Goal: Communication & Community: Answer question/provide support

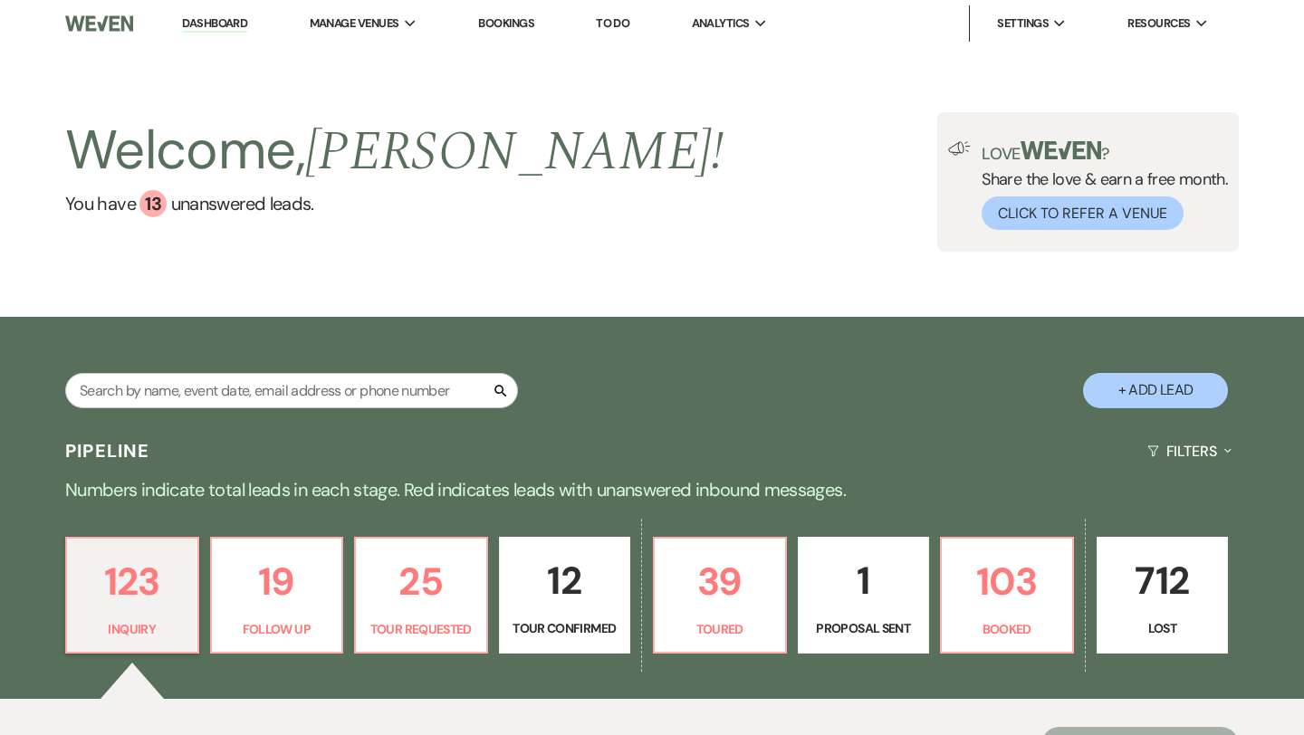
click at [570, 579] on p "12" at bounding box center [565, 581] width 109 height 61
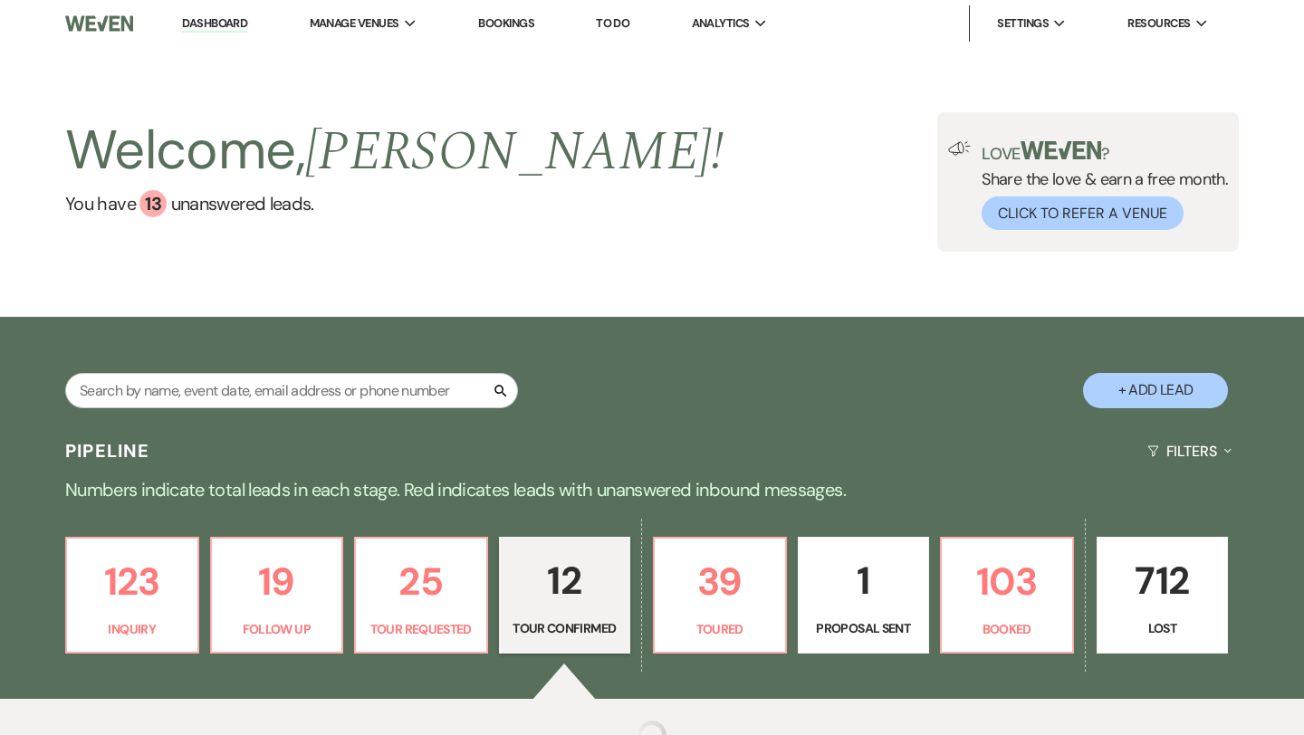
select select "4"
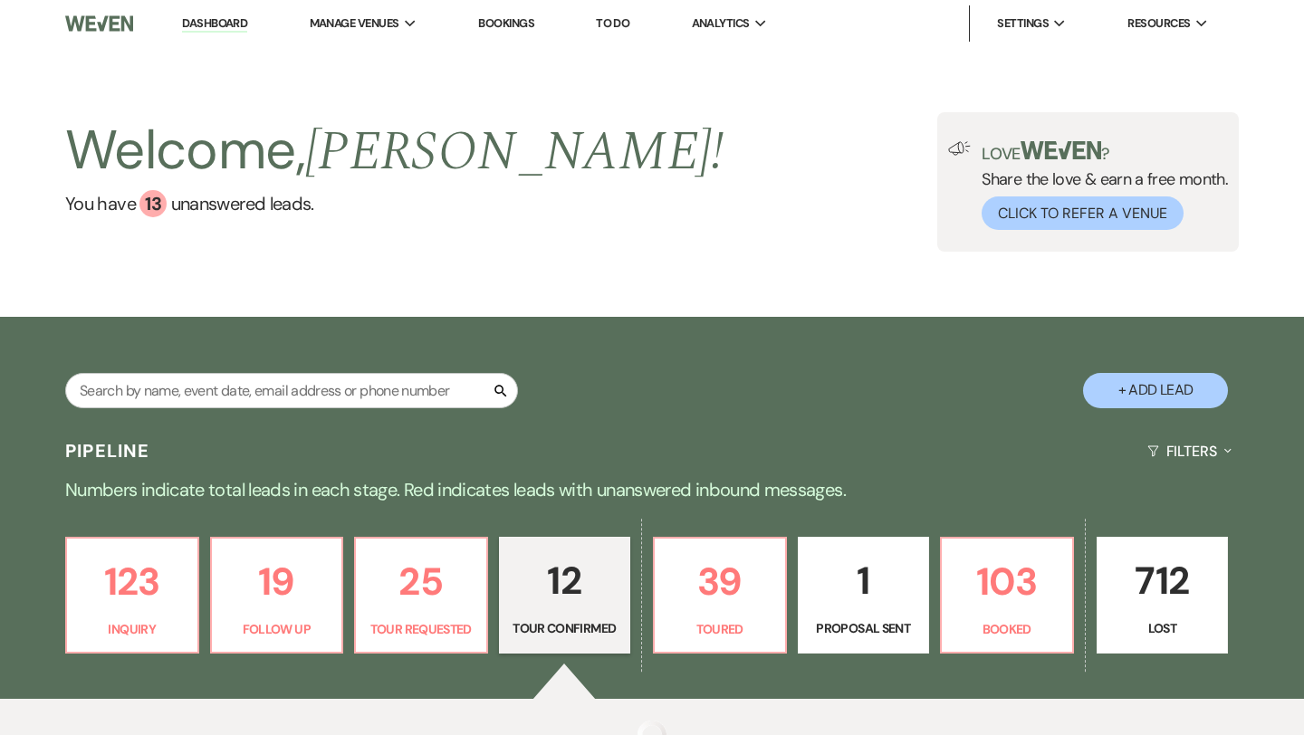
select select "4"
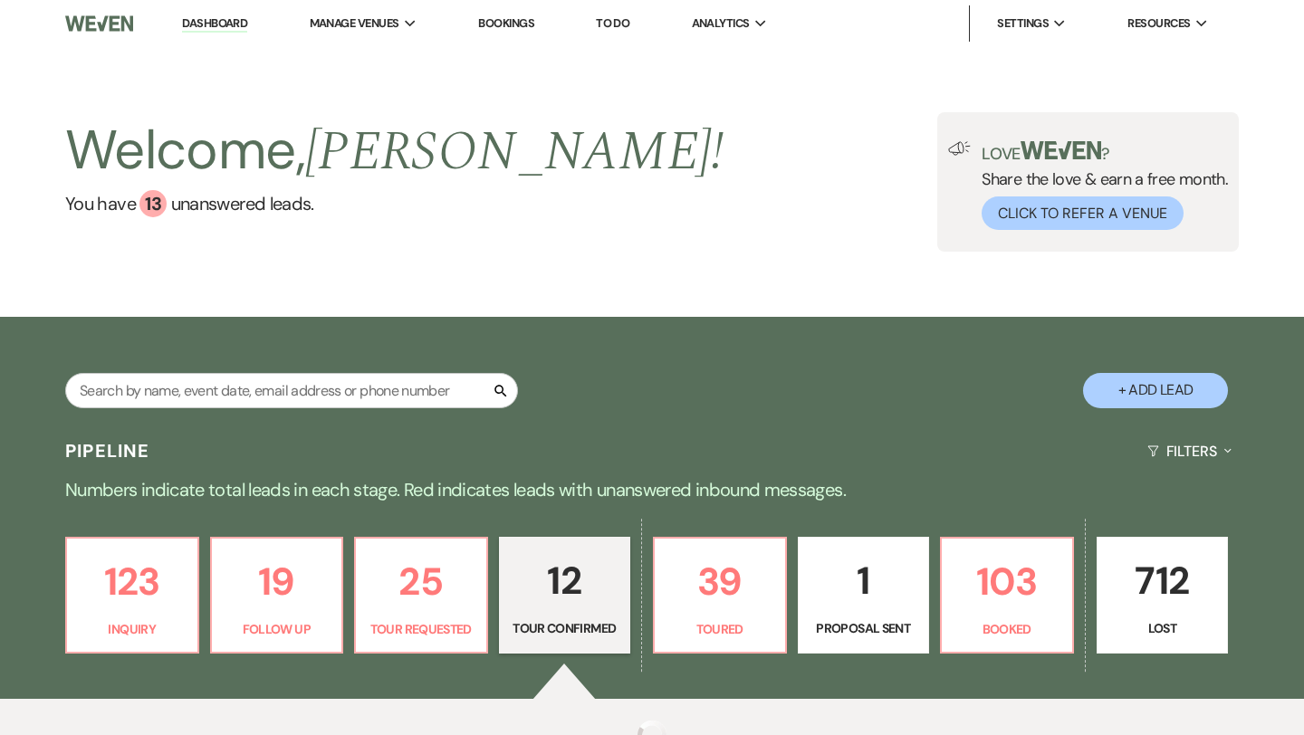
select select "4"
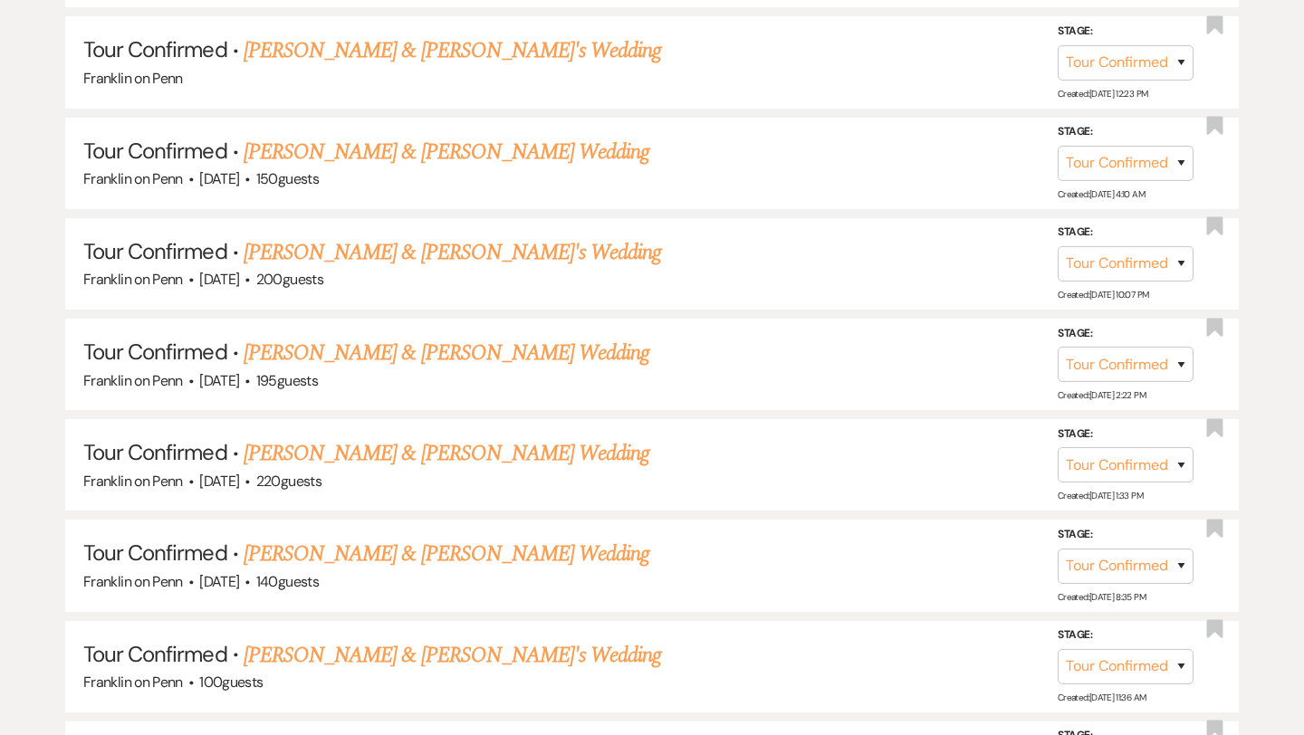
scroll to position [1006, 0]
click at [479, 247] on link "[PERSON_NAME] & [PERSON_NAME]'s Wedding" at bounding box center [453, 251] width 418 height 33
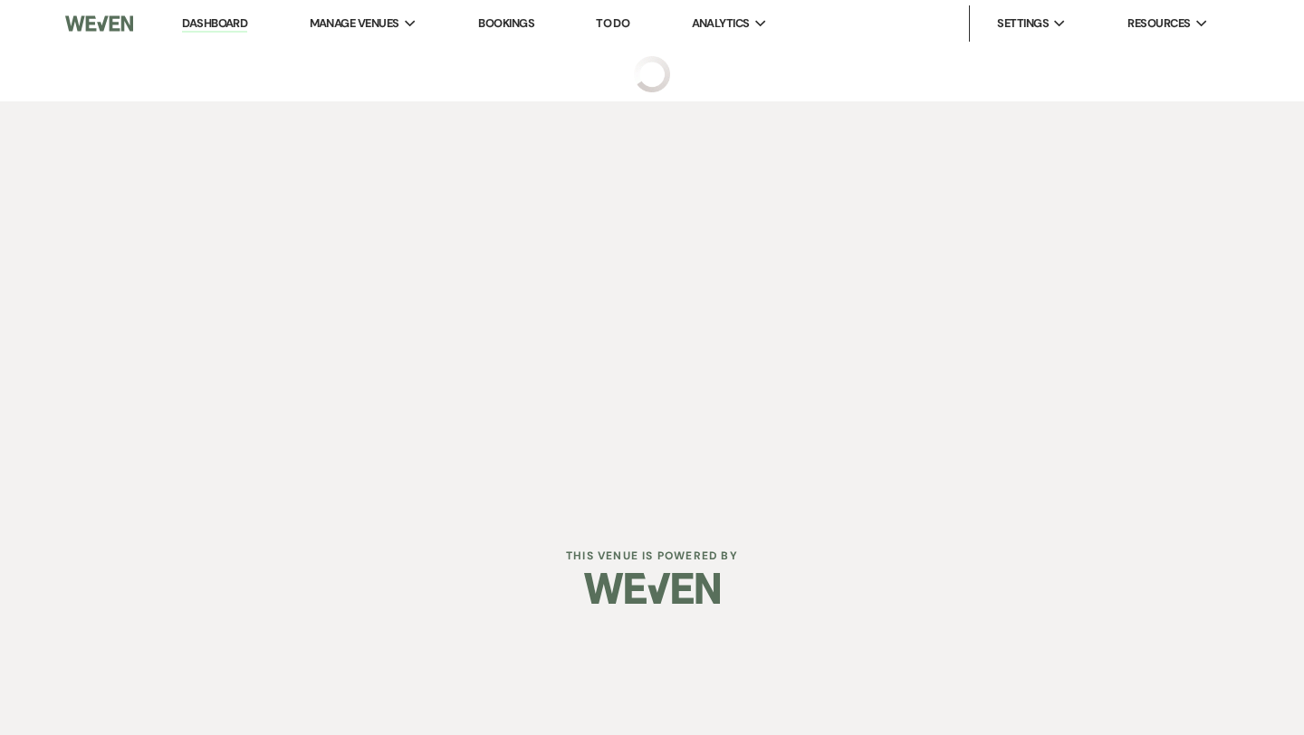
select select "4"
select select "5"
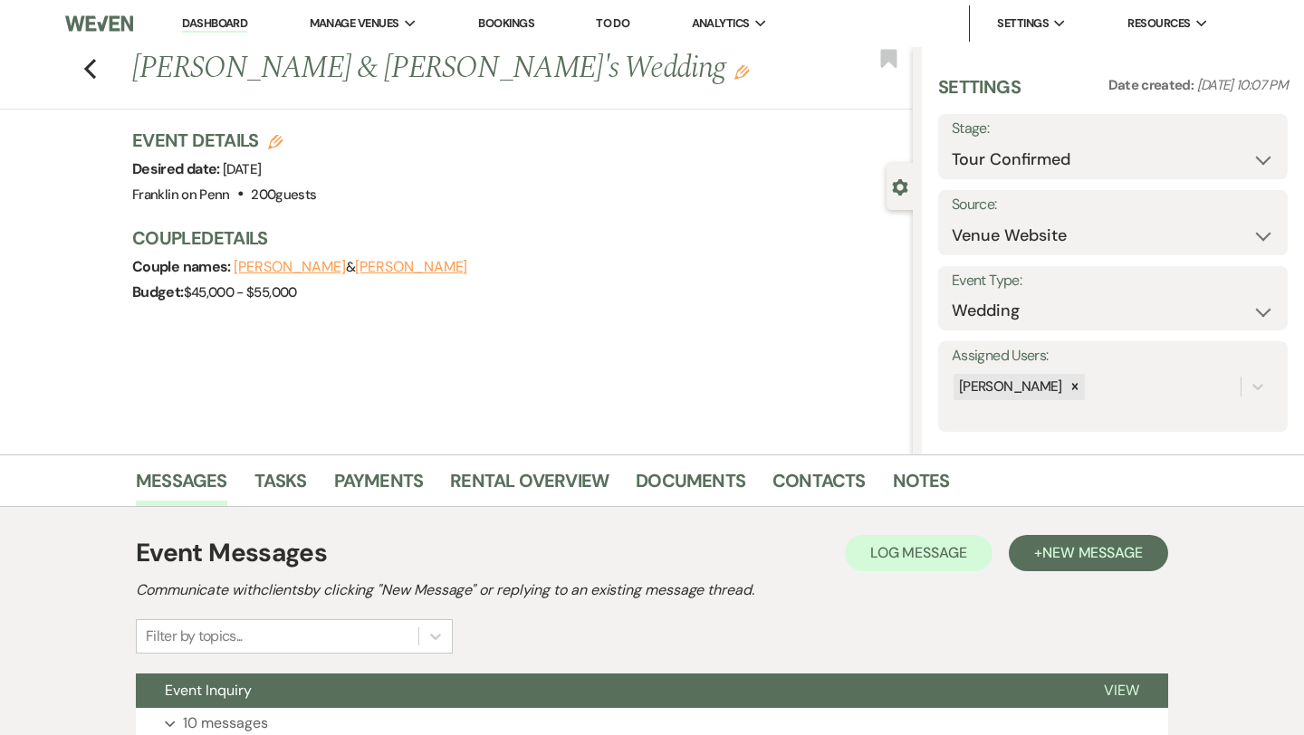
scroll to position [147, 0]
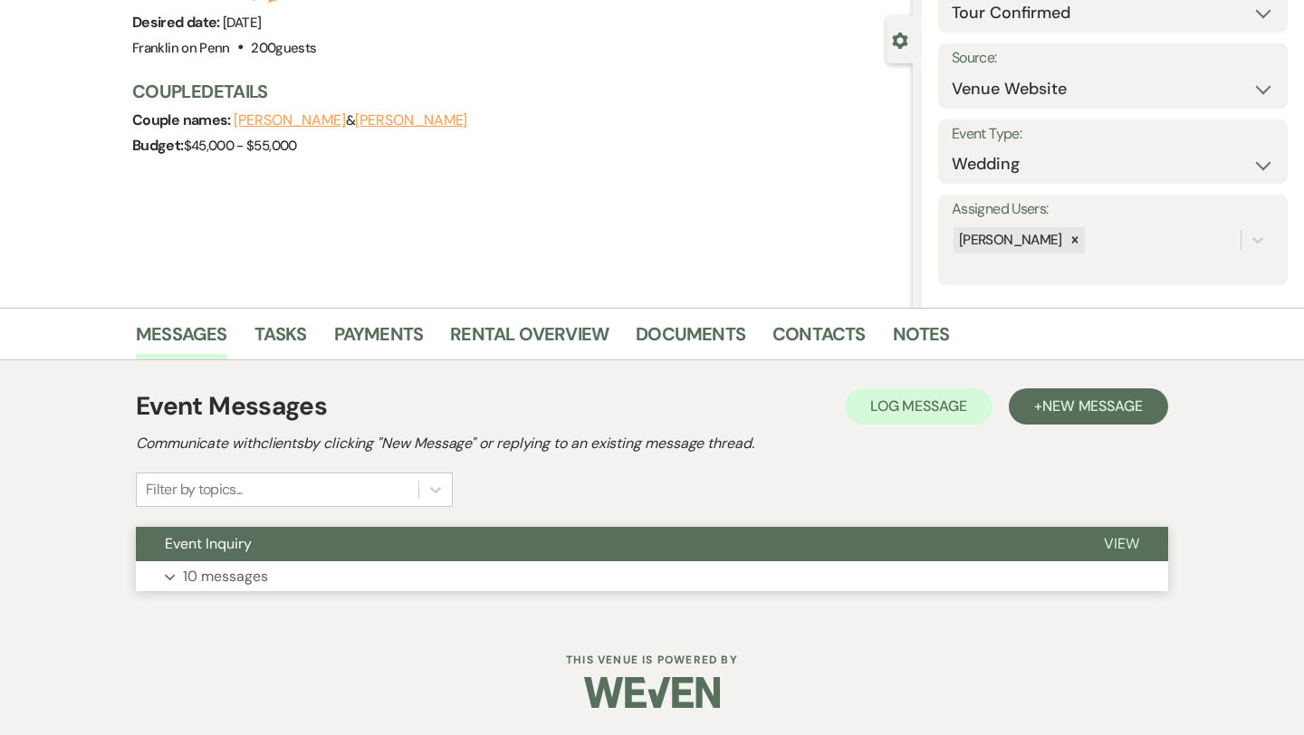
click at [247, 577] on p "10 messages" at bounding box center [225, 577] width 85 height 24
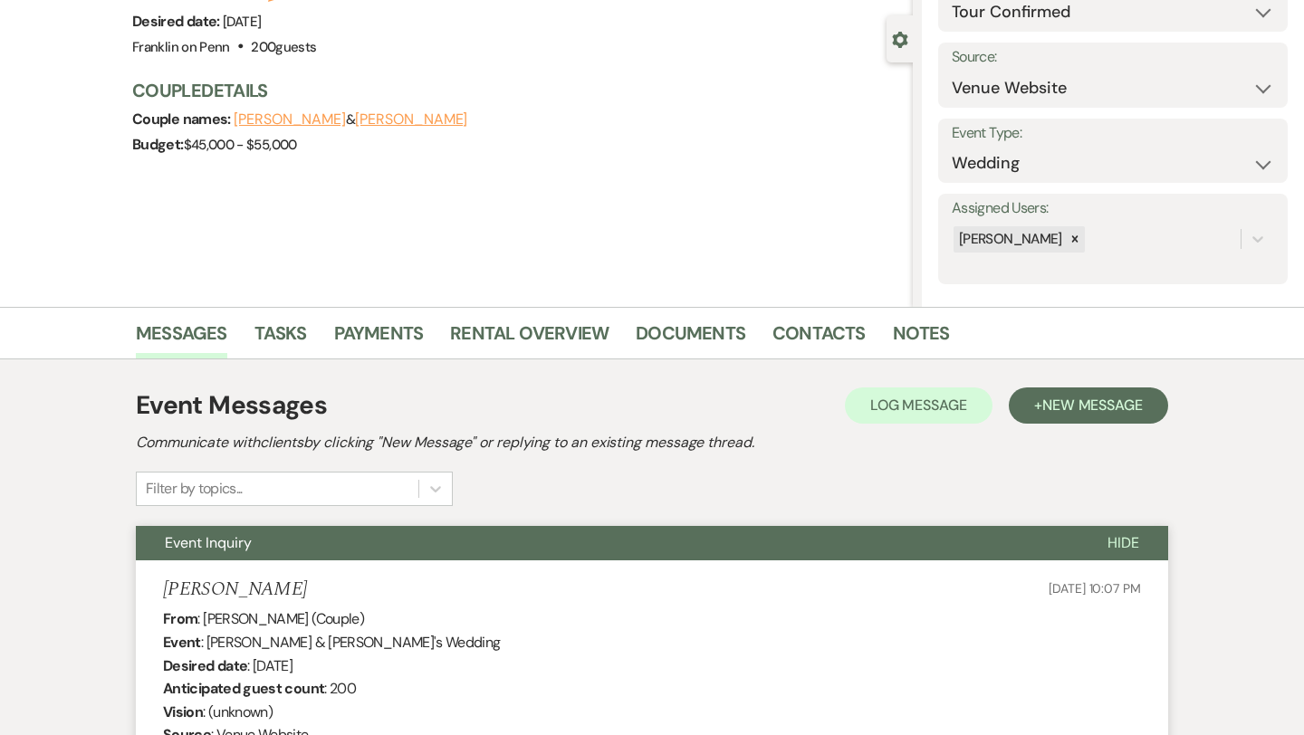
scroll to position [0, 0]
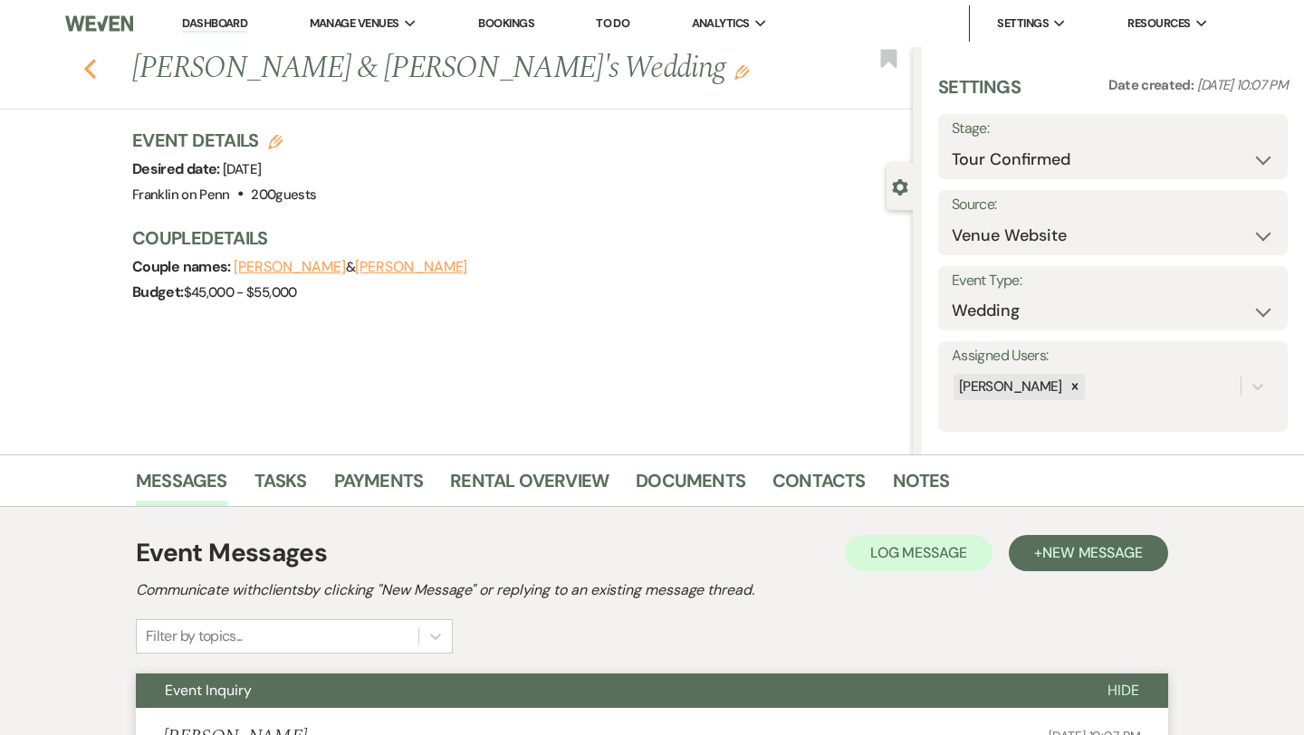
click at [87, 73] on icon "Previous" at bounding box center [90, 69] width 14 height 22
select select "4"
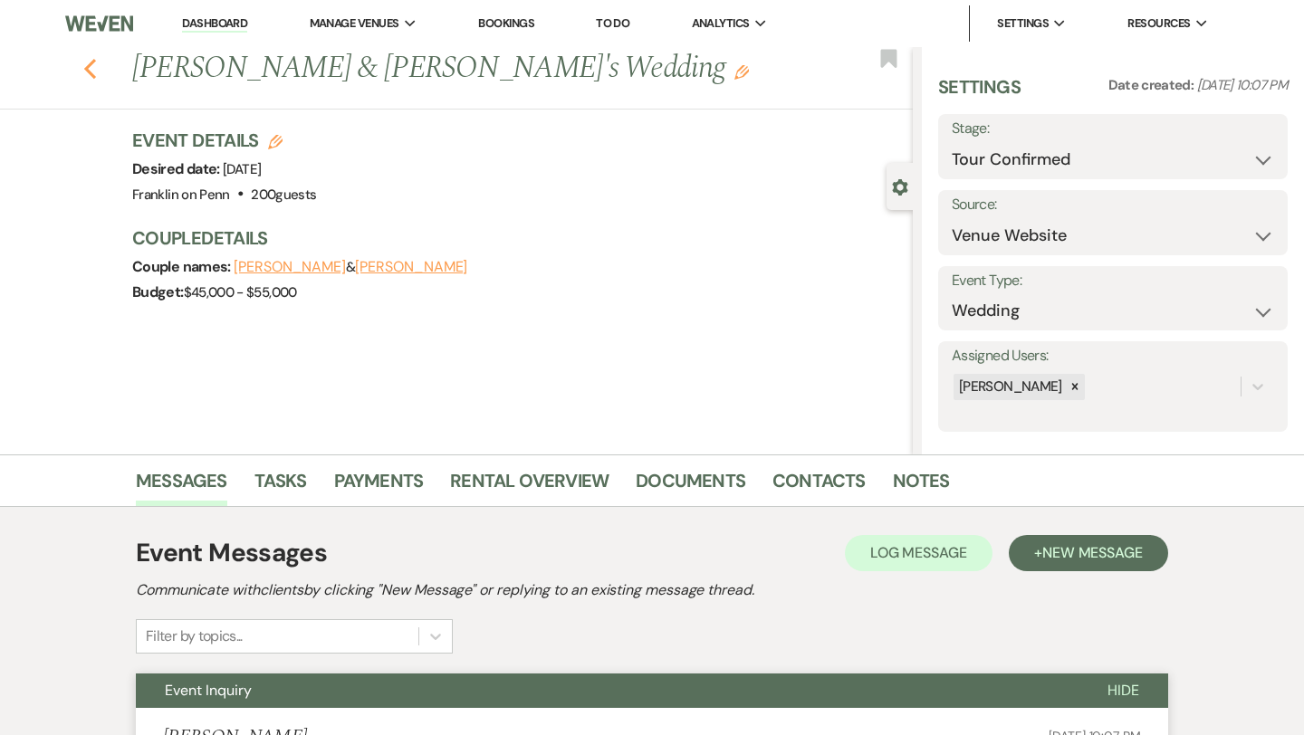
select select "4"
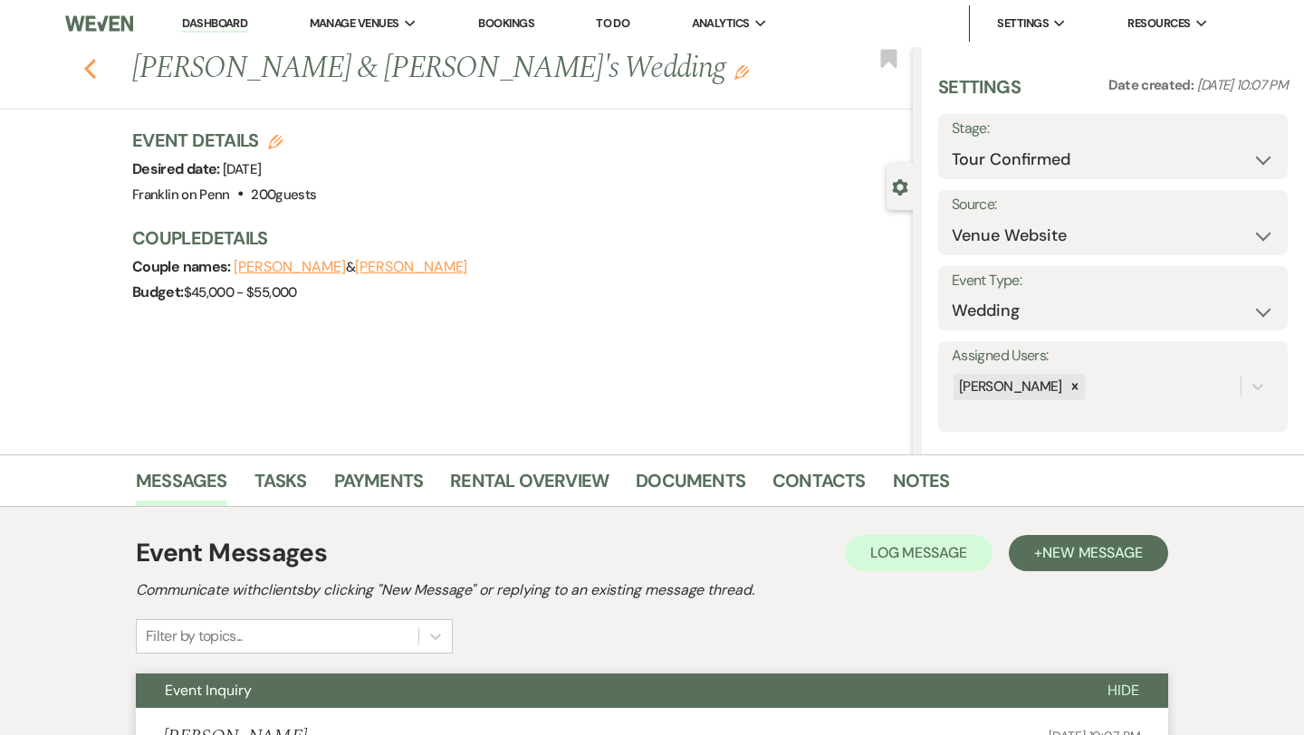
select select "4"
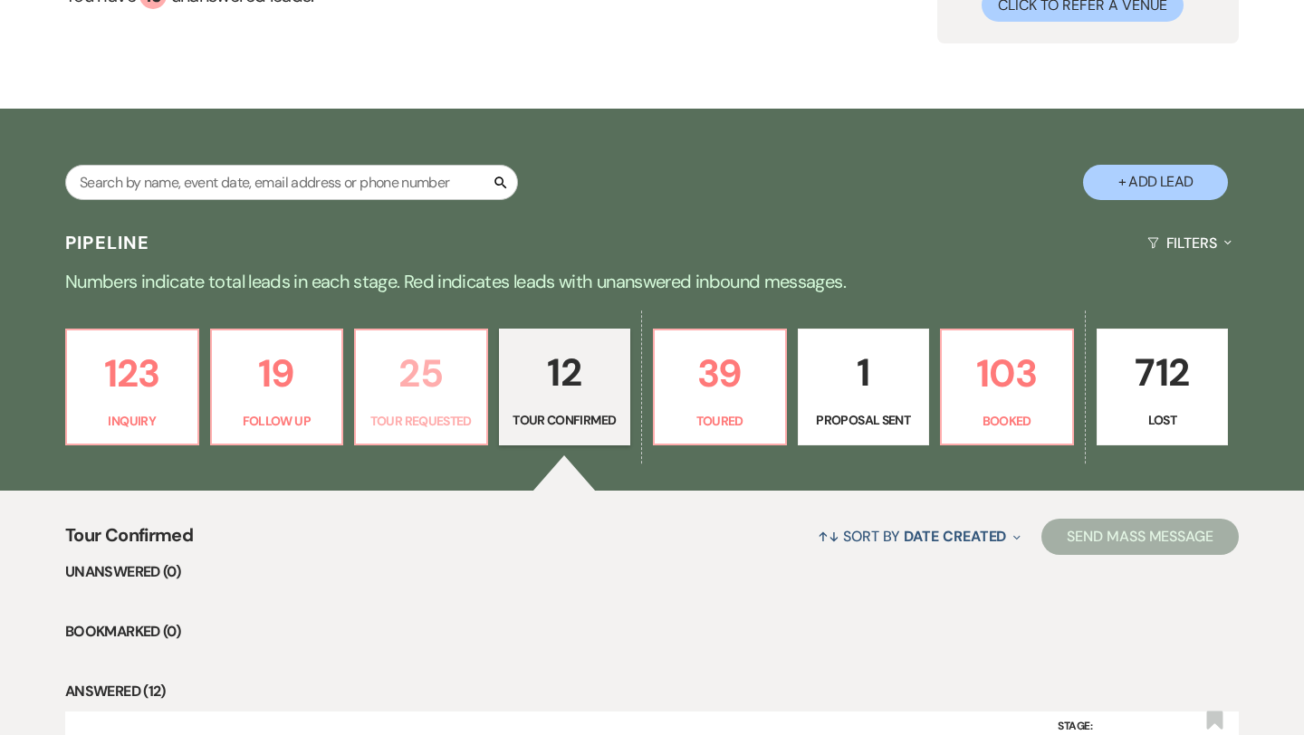
click at [435, 374] on p "25" at bounding box center [421, 373] width 109 height 61
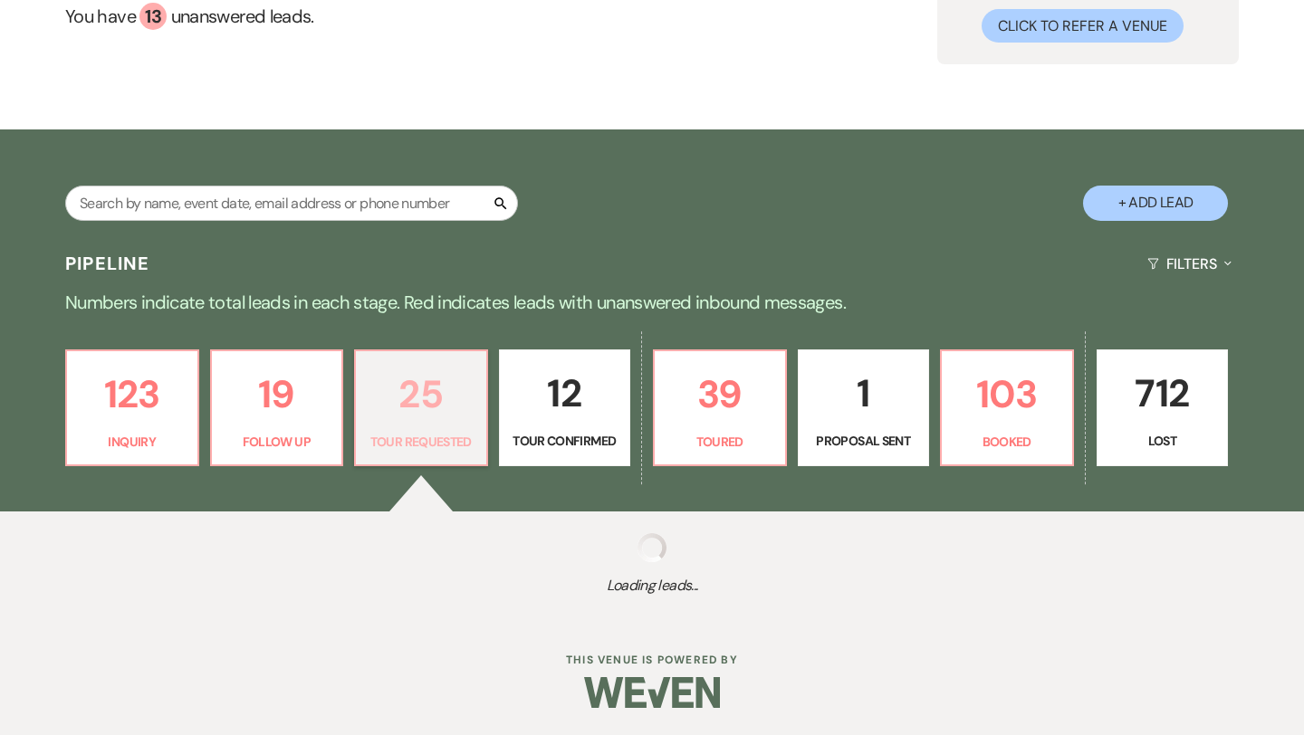
select select "2"
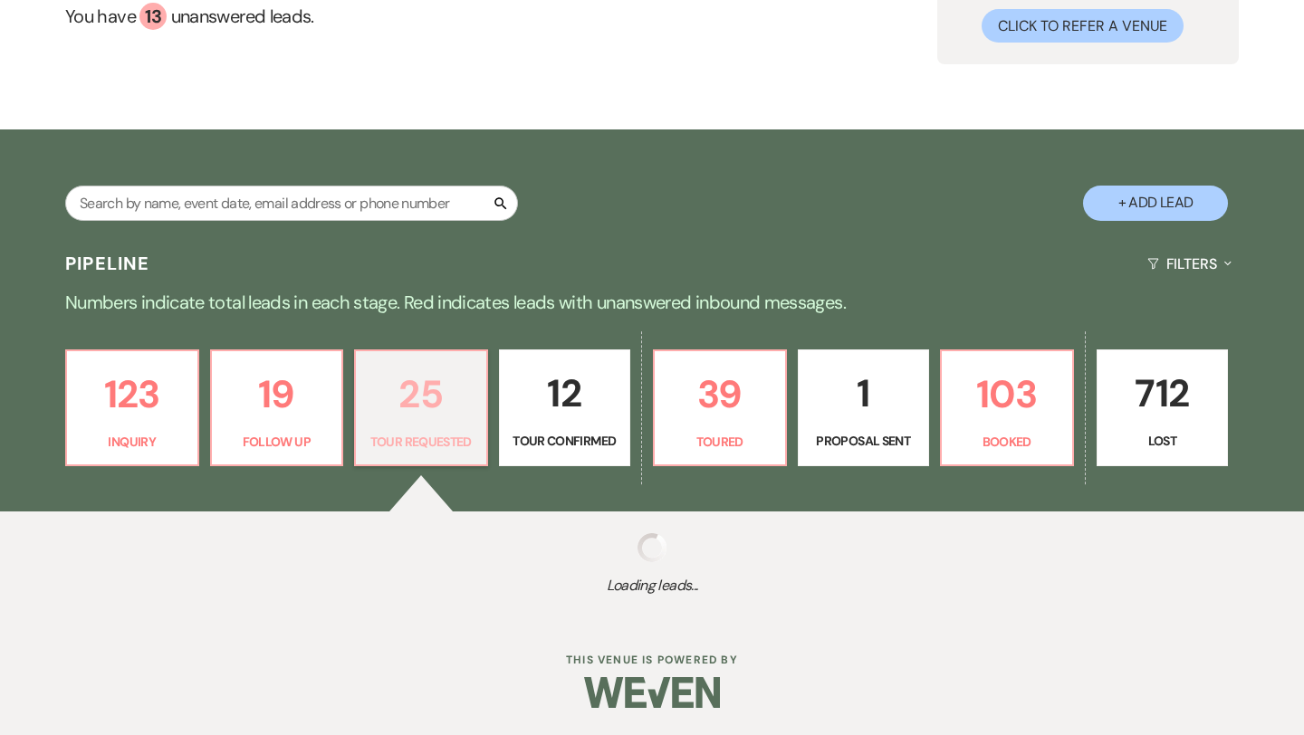
select select "2"
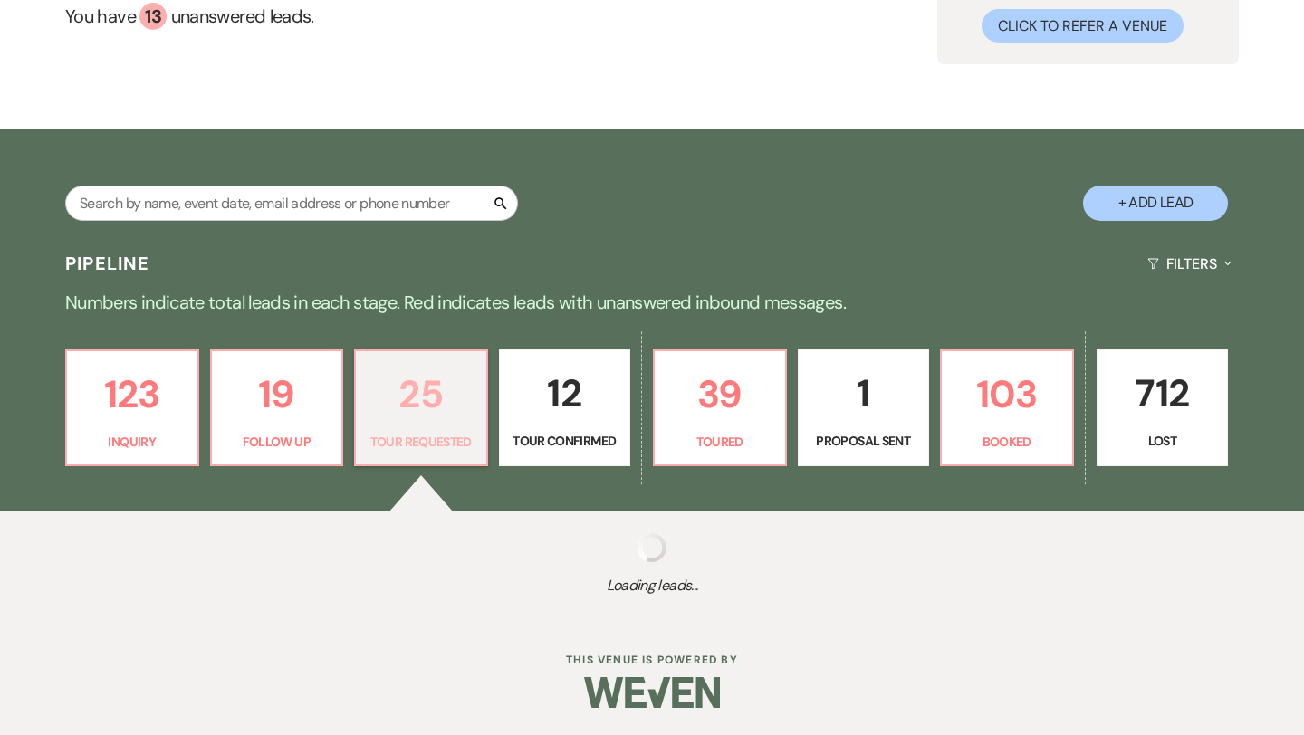
select select "2"
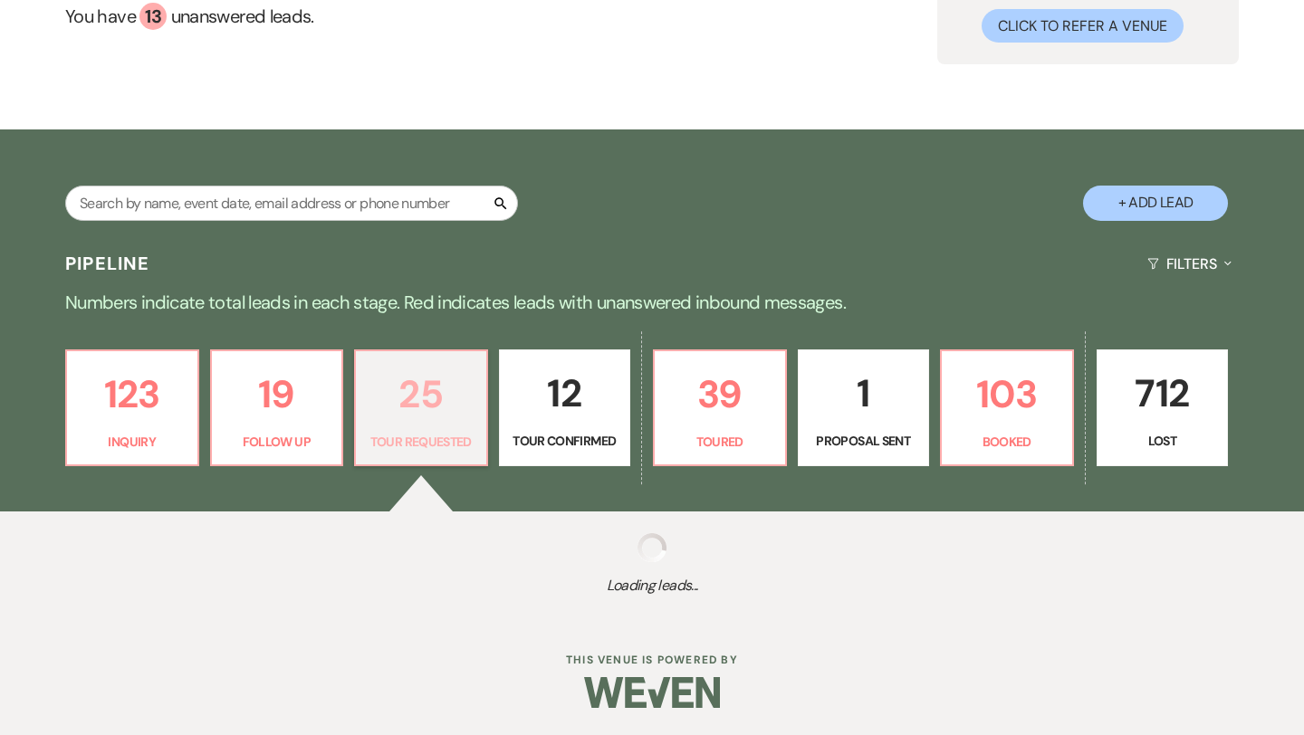
select select "2"
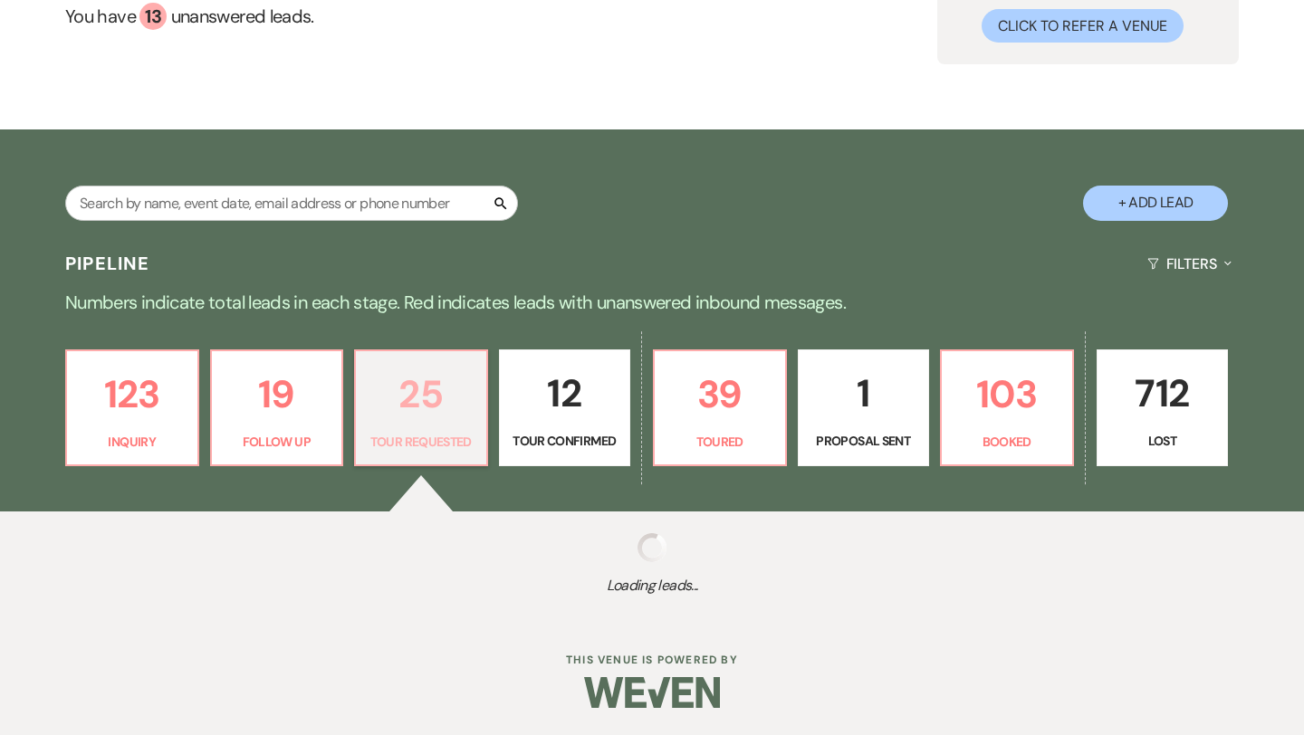
select select "2"
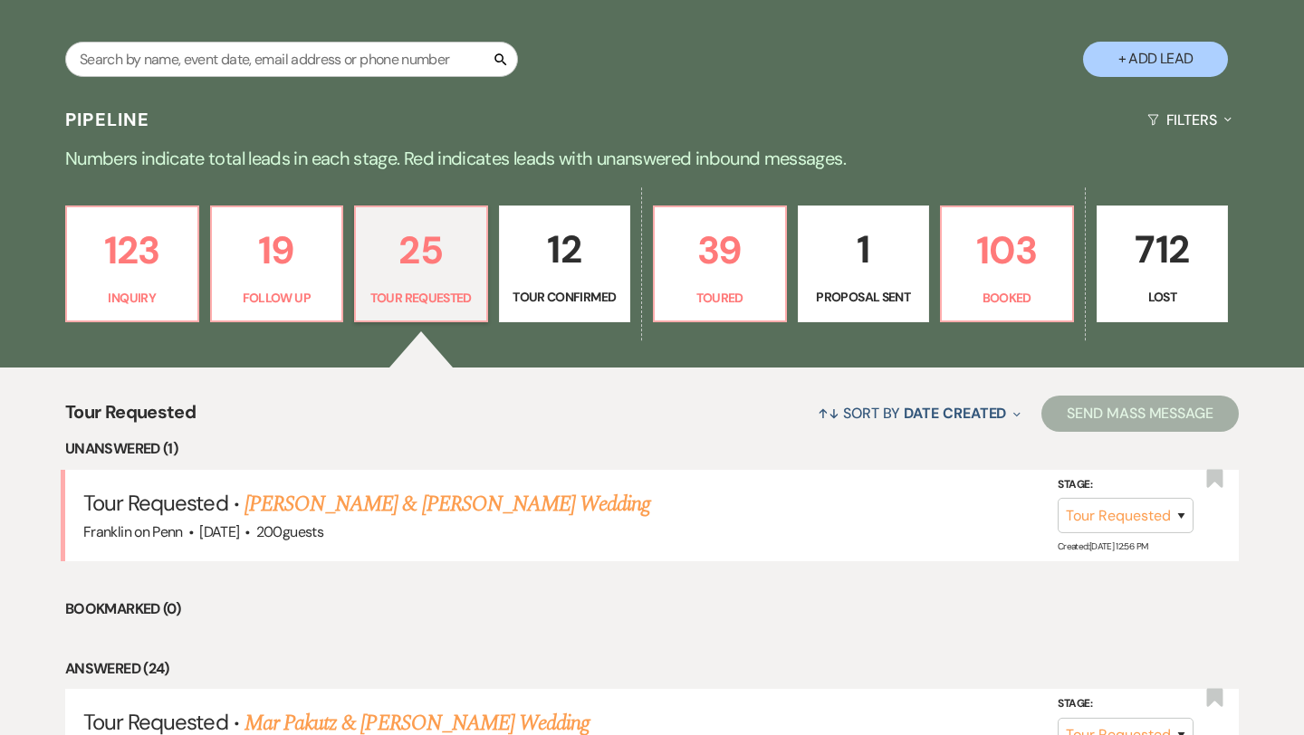
scroll to position [386, 0]
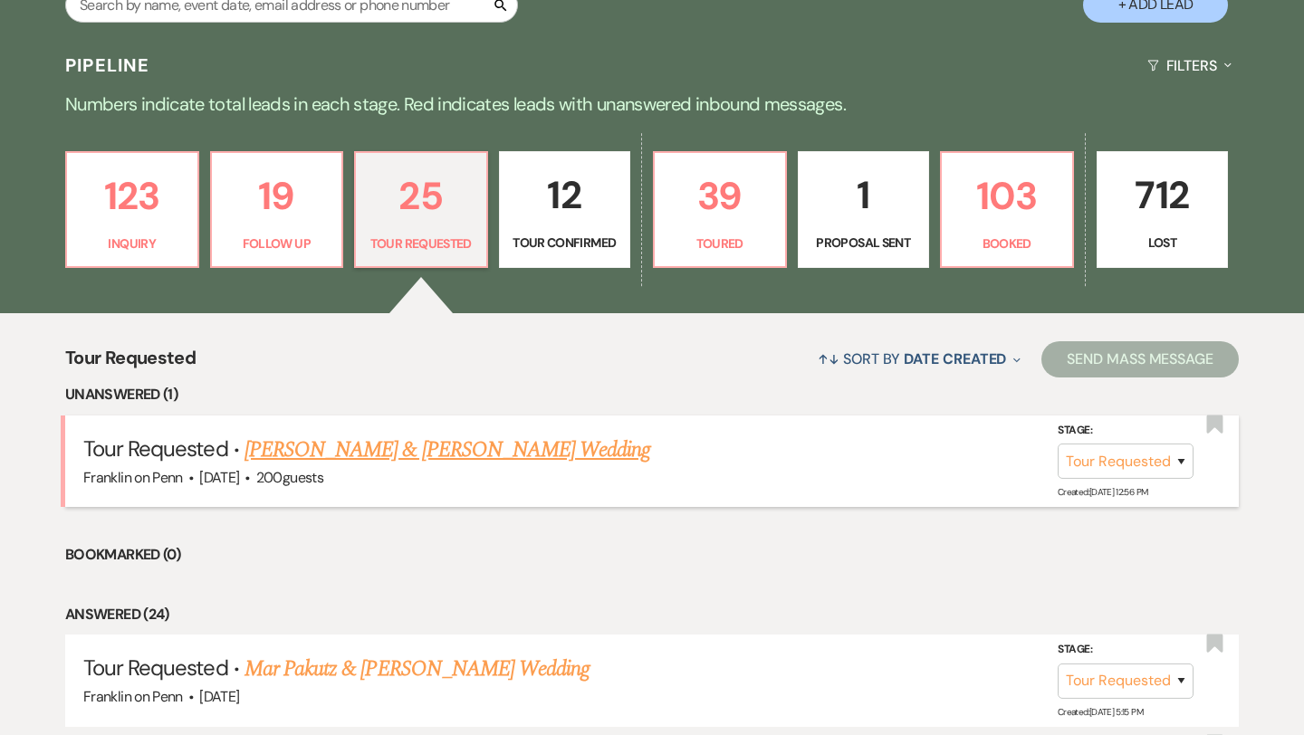
click at [484, 455] on link "[PERSON_NAME] & [PERSON_NAME] Wedding" at bounding box center [447, 450] width 406 height 33
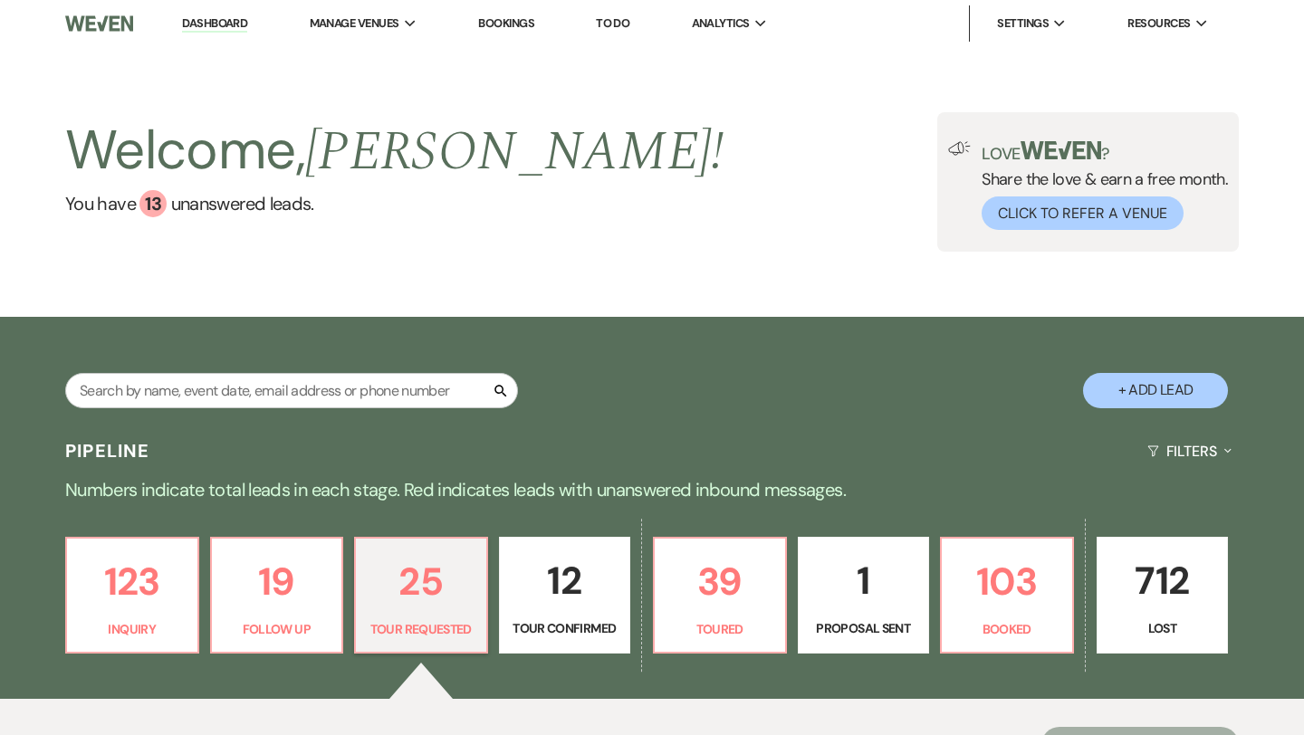
select select "2"
select select "5"
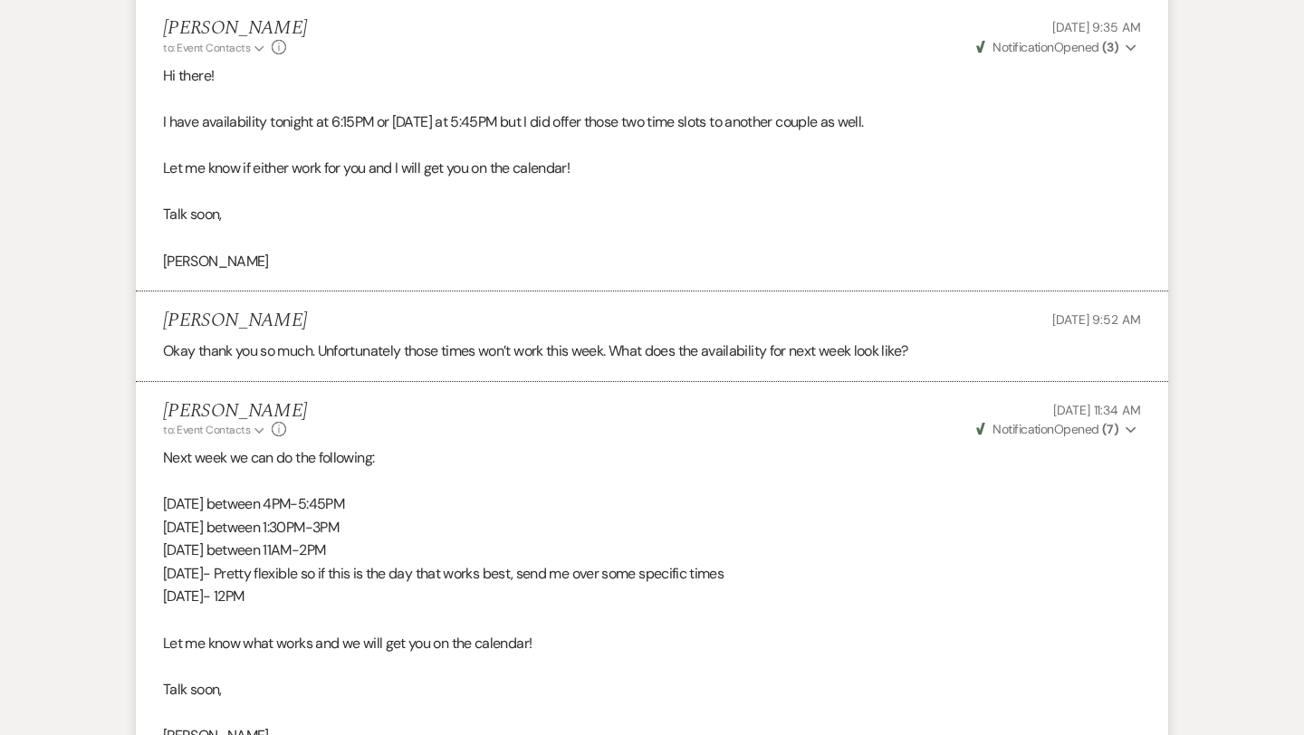
scroll to position [4541, 0]
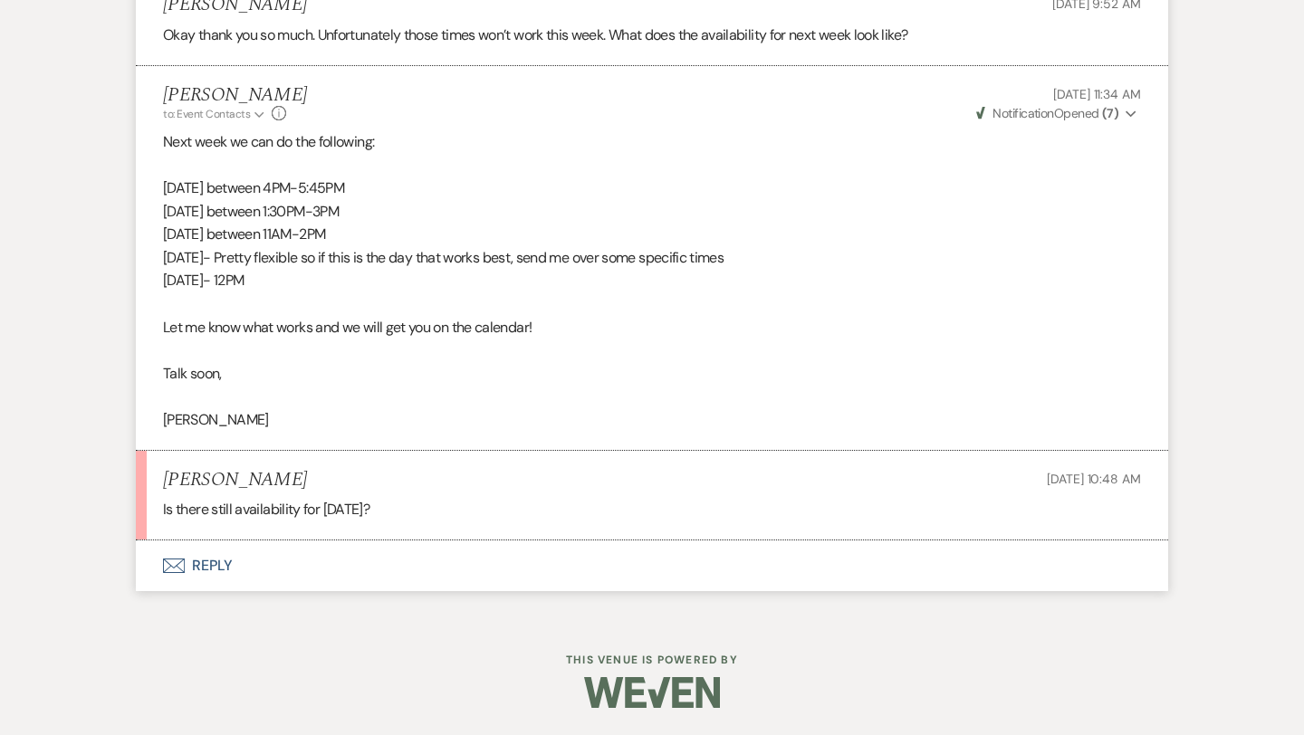
click at [211, 567] on button "Envelope Reply" at bounding box center [652, 566] width 1032 height 51
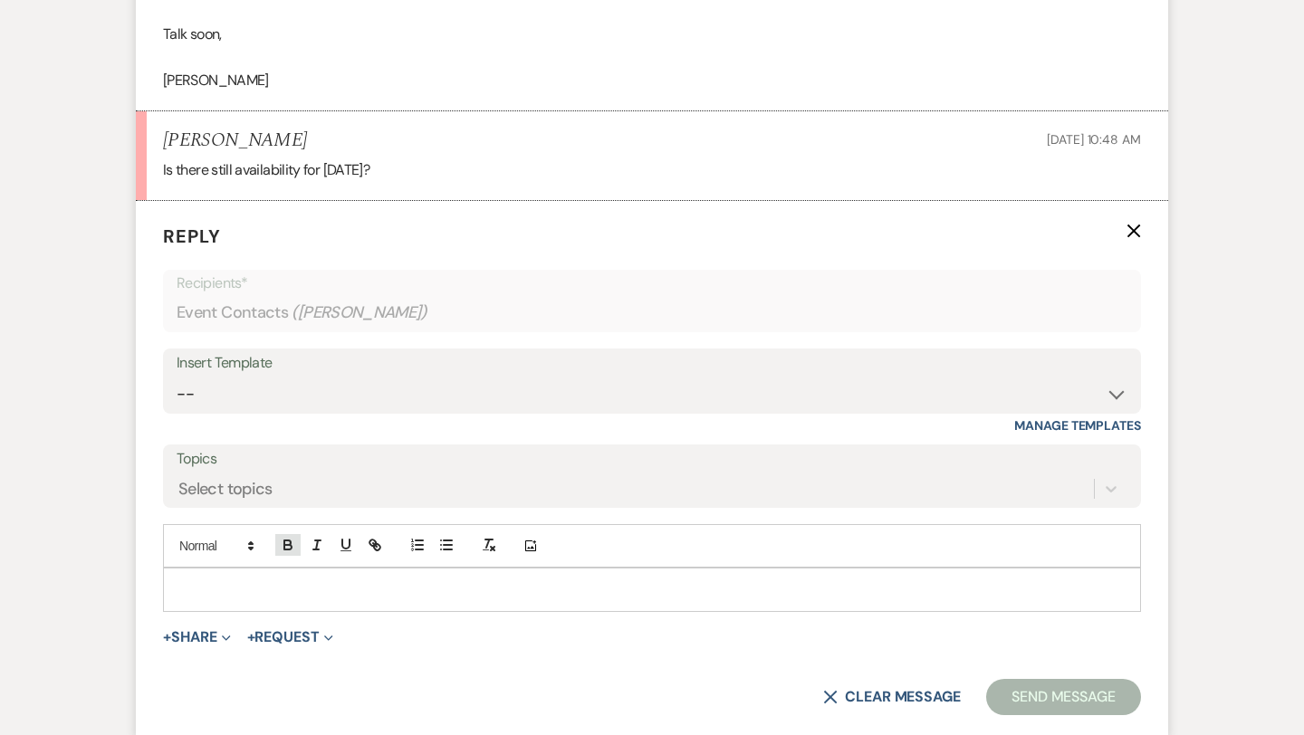
scroll to position [4886, 0]
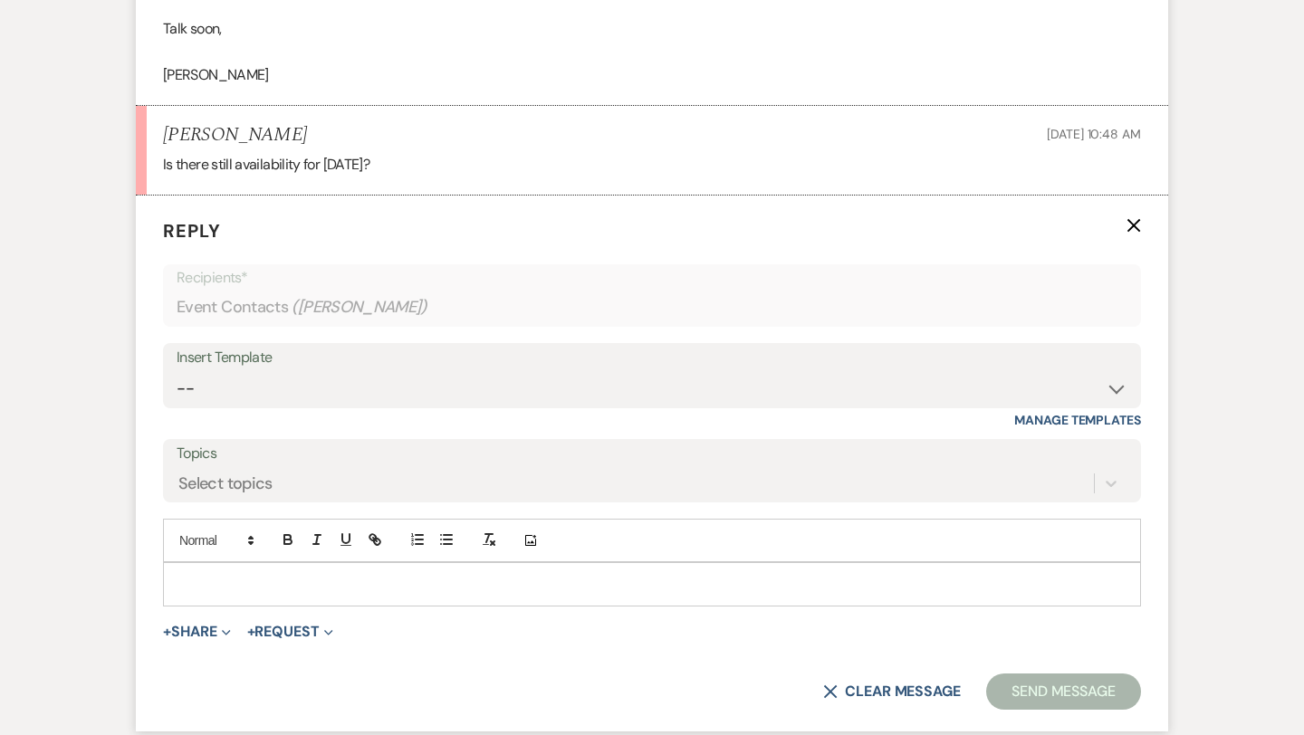
click at [255, 572] on div at bounding box center [652, 584] width 976 height 42
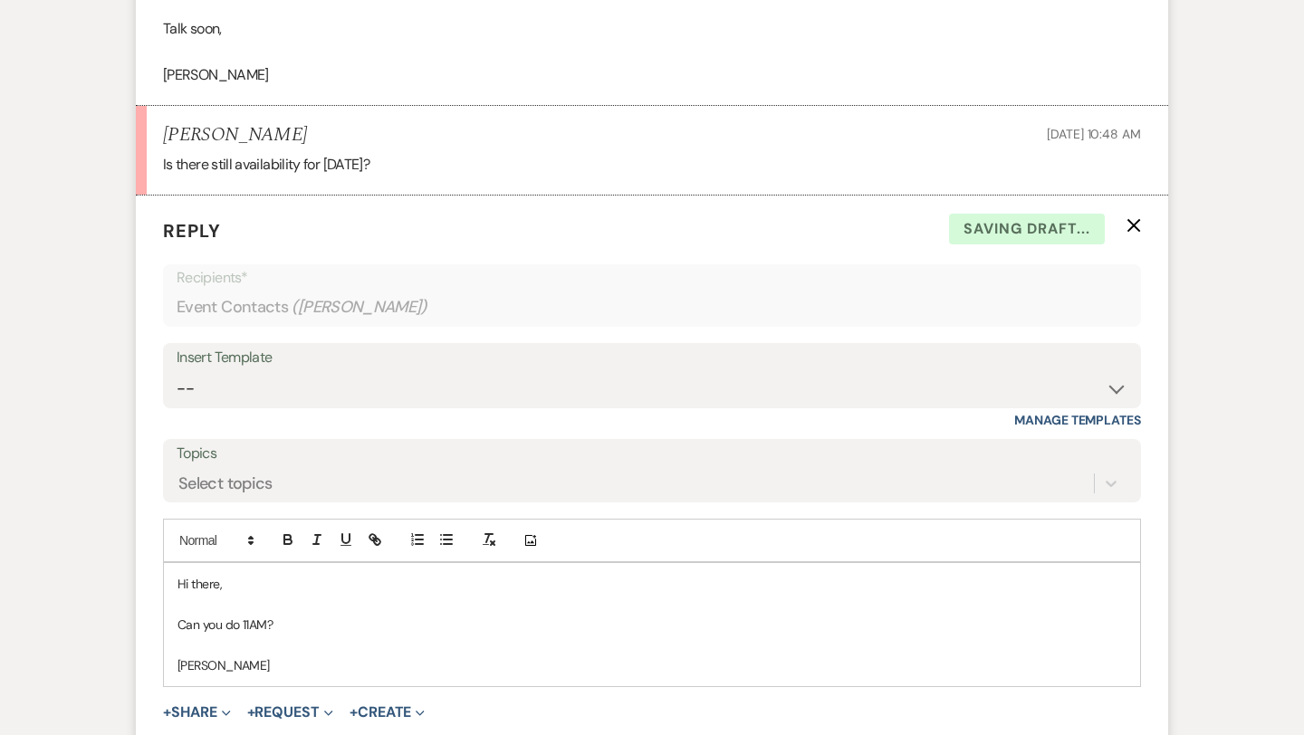
scroll to position [5128, 0]
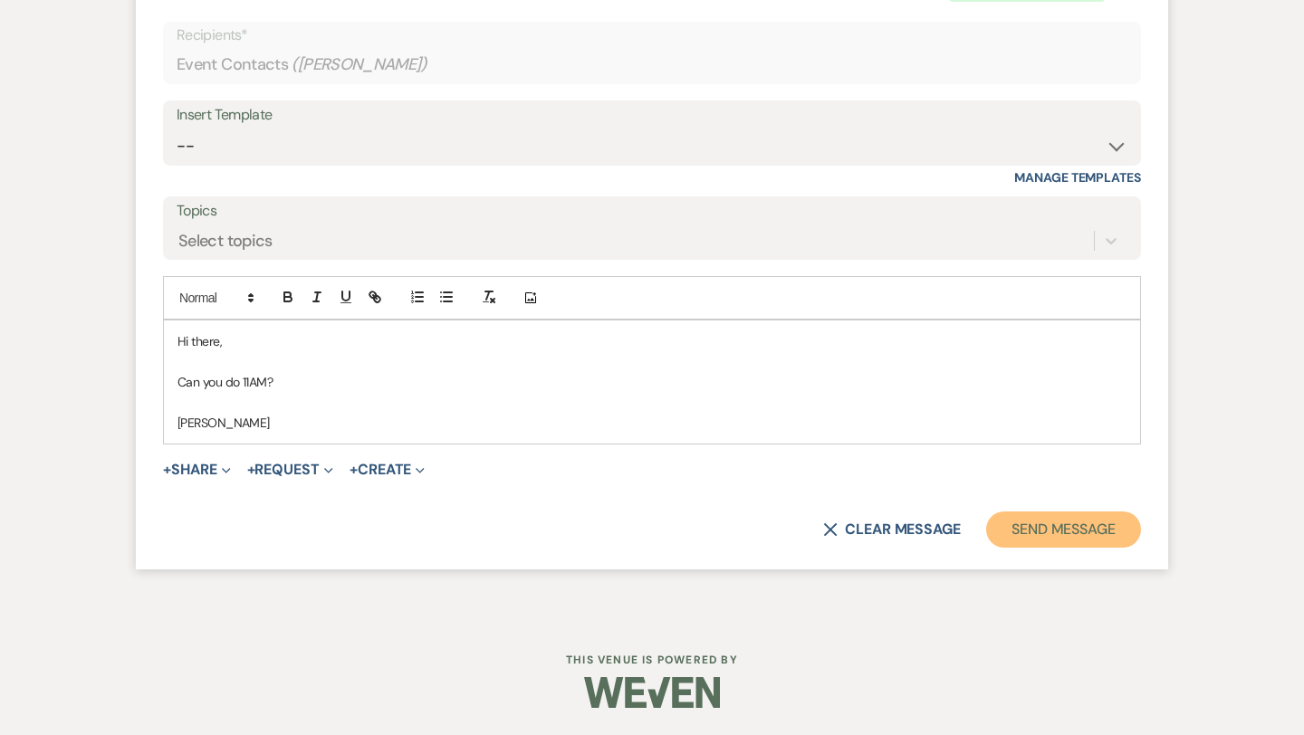
click at [1066, 527] on button "Send Message" at bounding box center [1063, 530] width 155 height 36
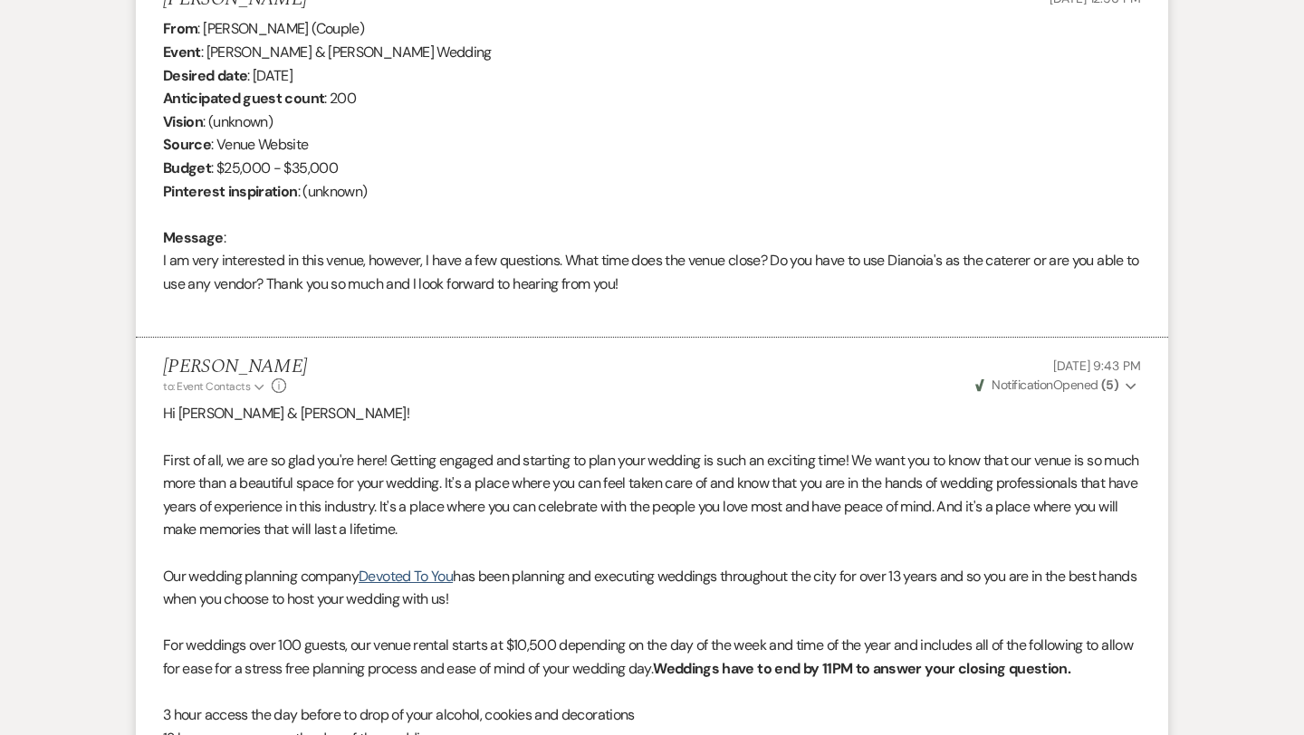
scroll to position [0, 0]
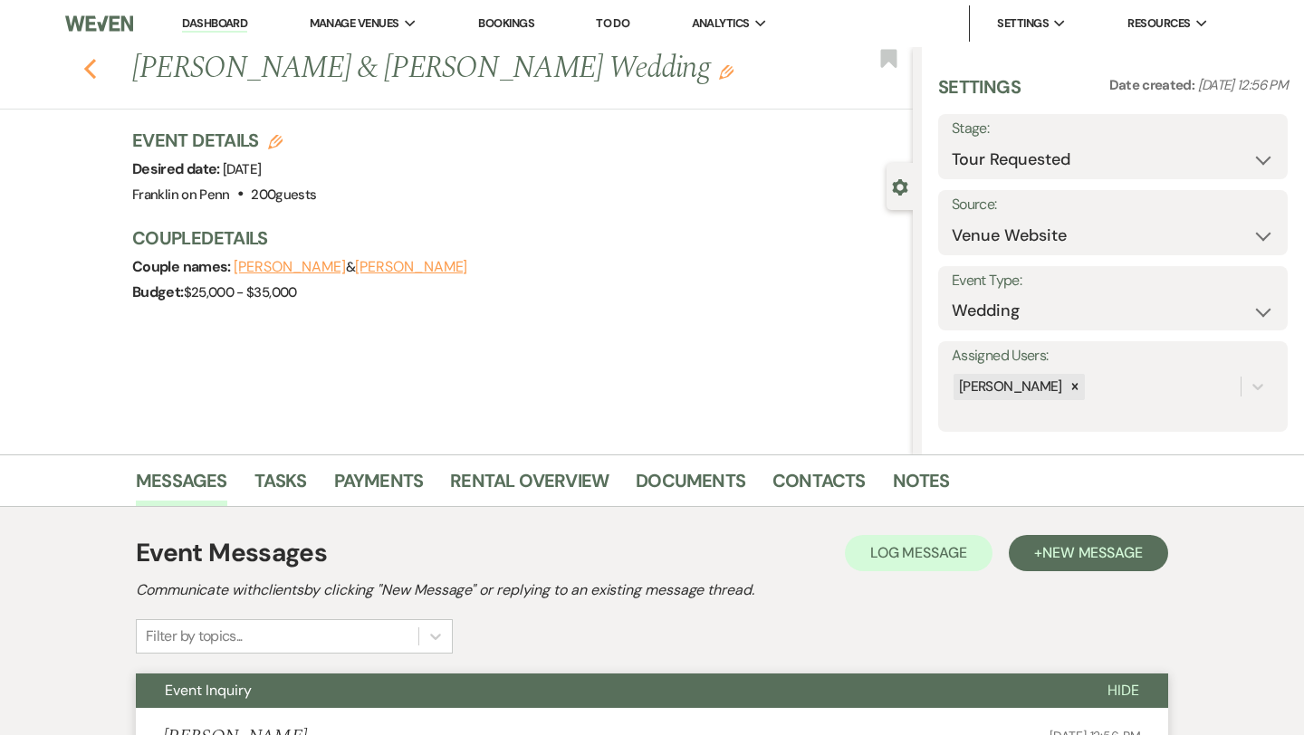
click at [93, 64] on icon "Previous" at bounding box center [90, 69] width 14 height 22
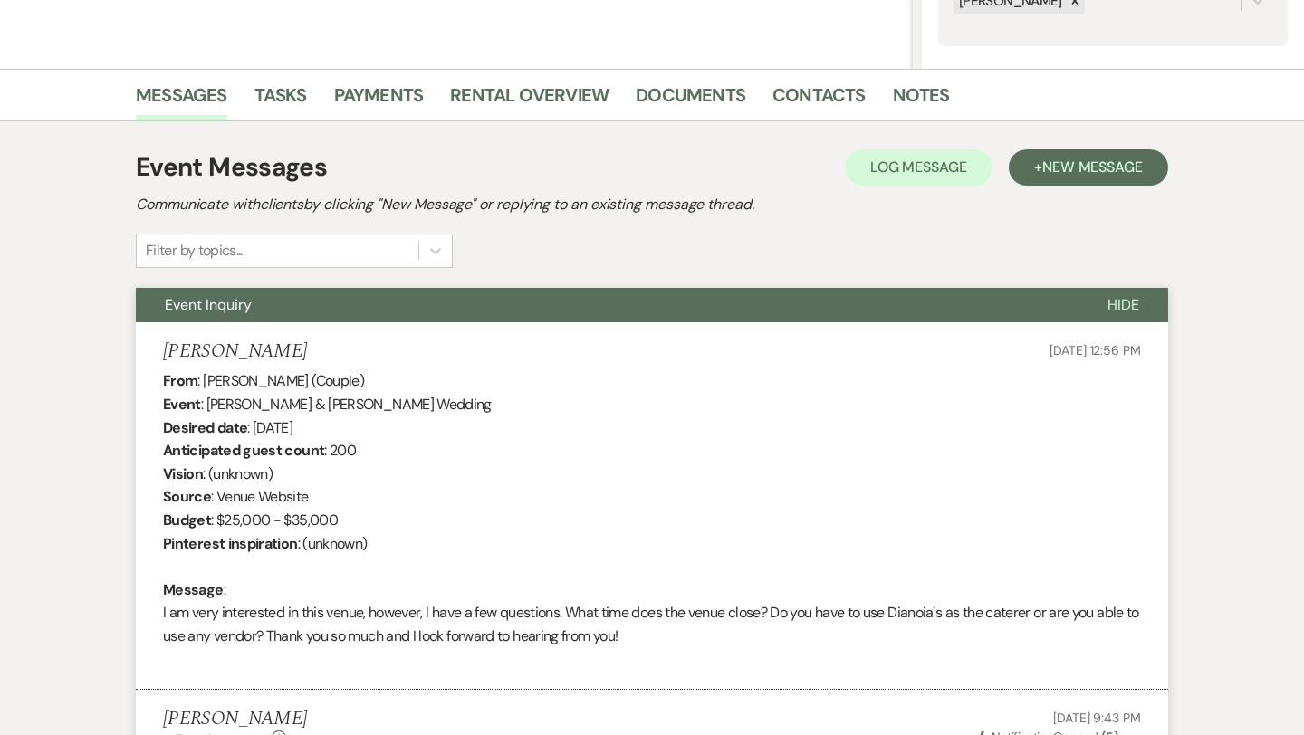
select select "2"
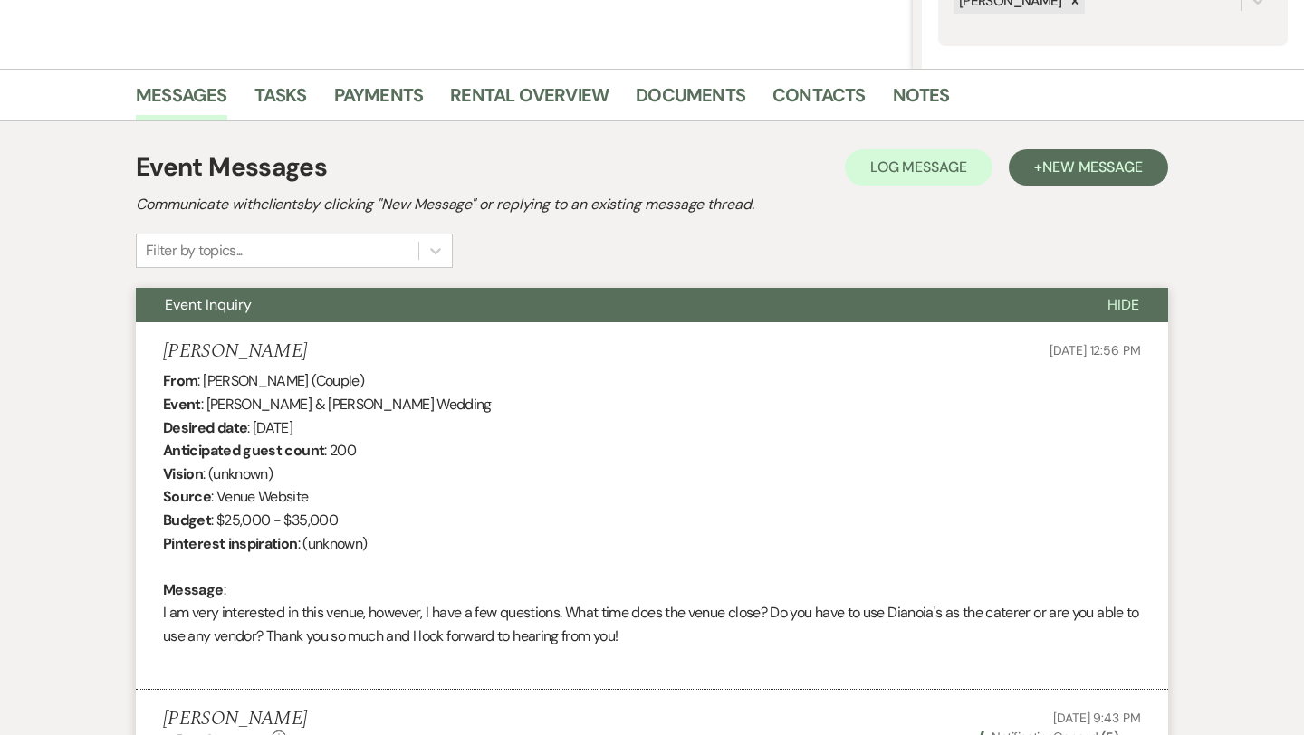
select select "2"
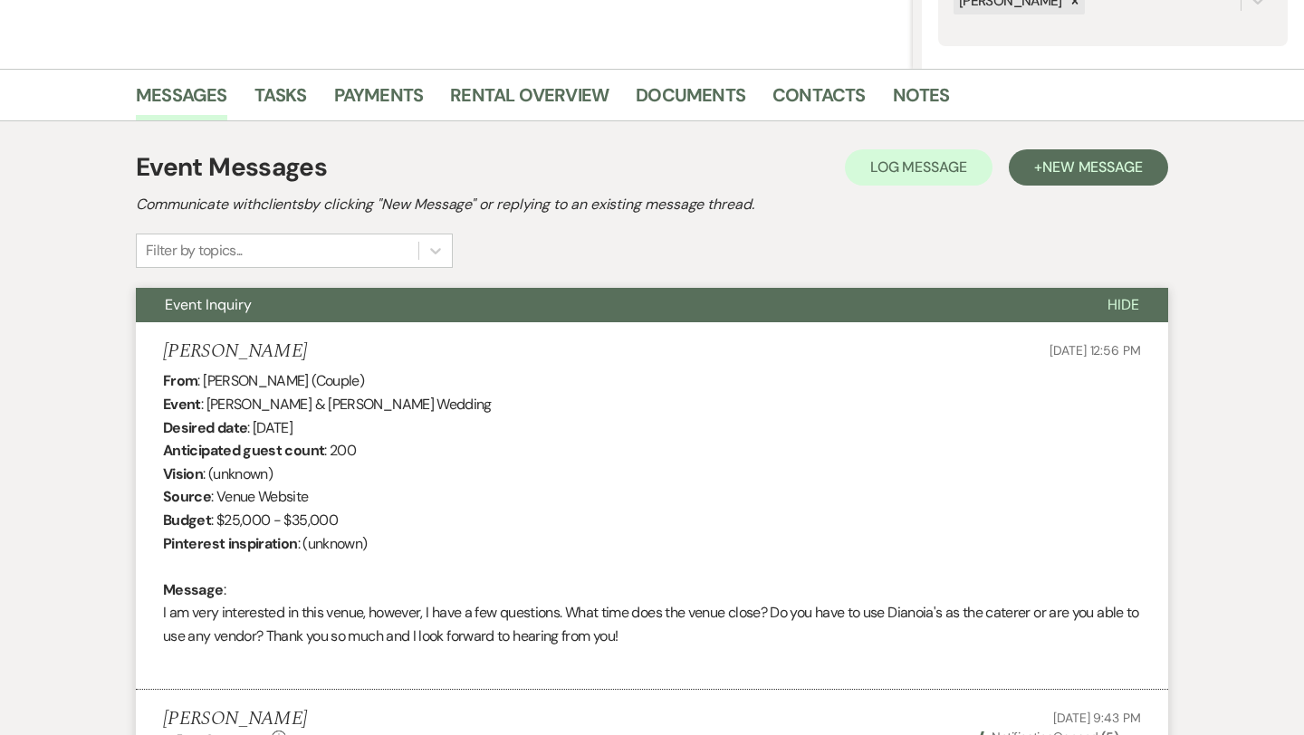
select select "2"
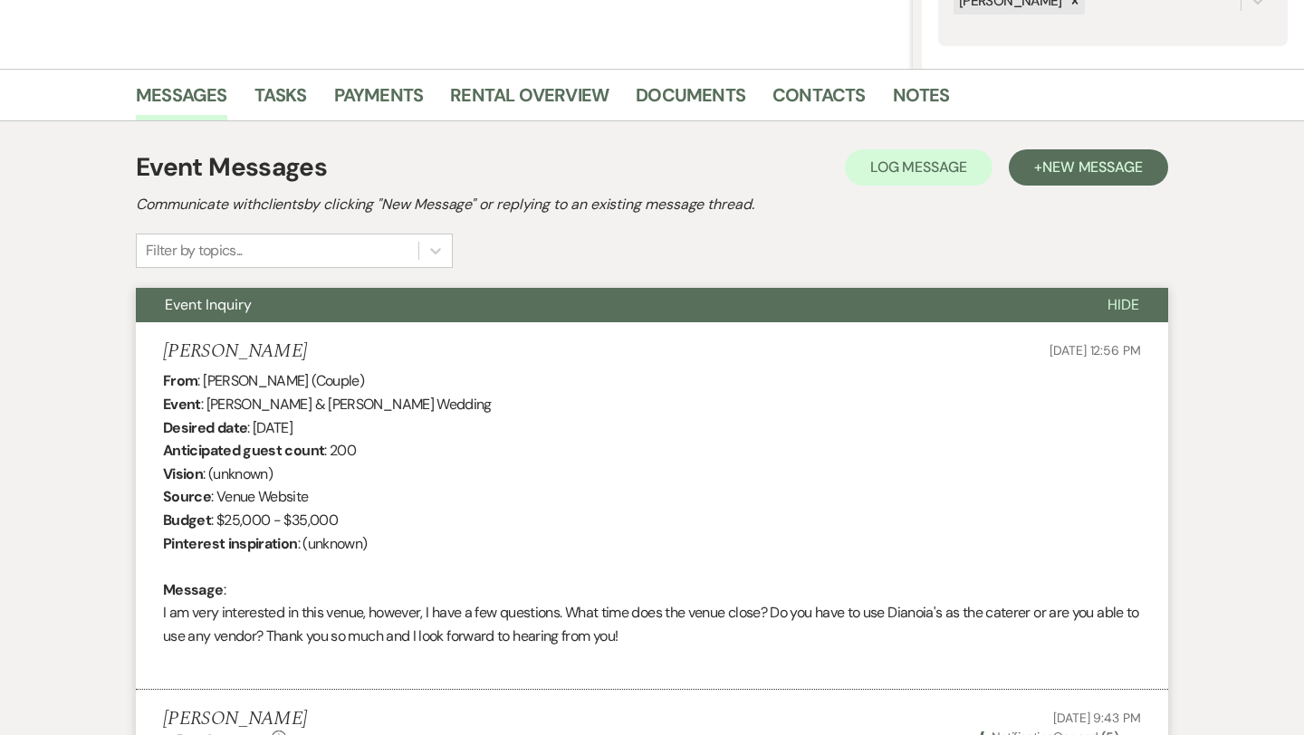
select select "2"
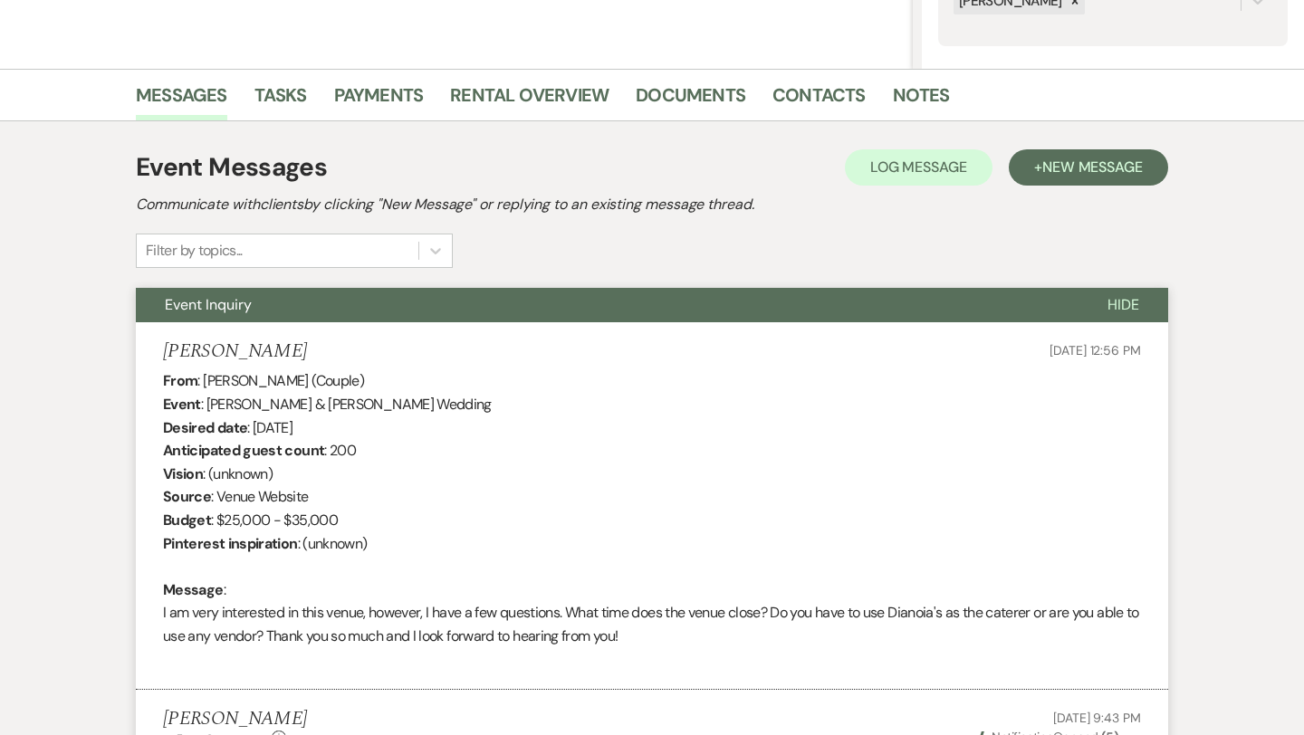
select select "2"
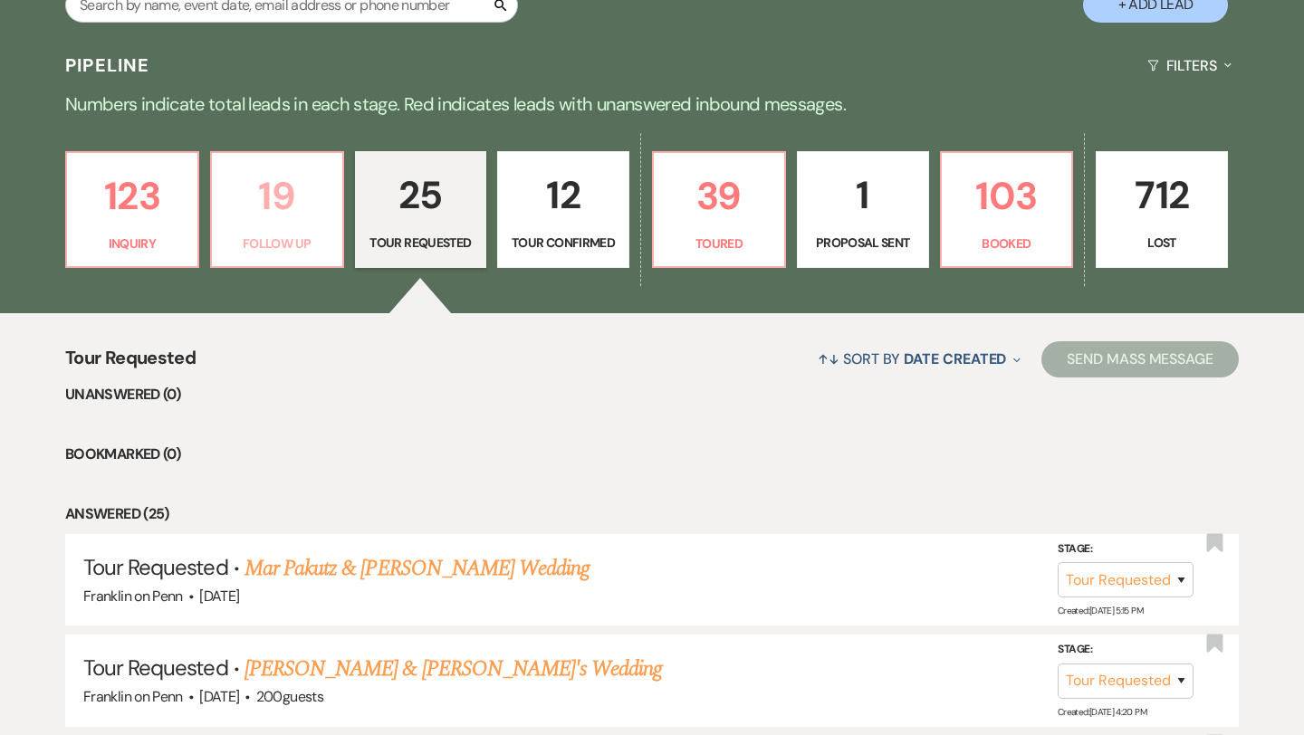
click at [278, 208] on p "19" at bounding box center [277, 196] width 109 height 61
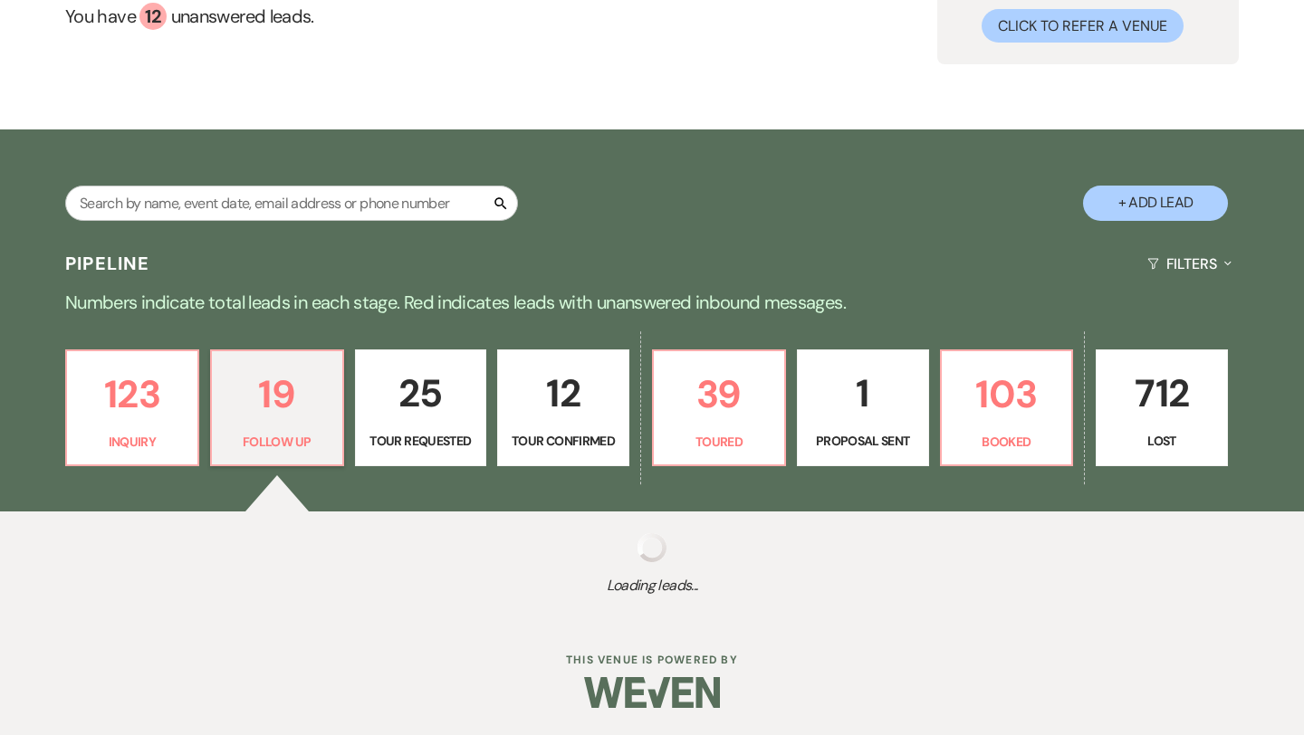
select select "9"
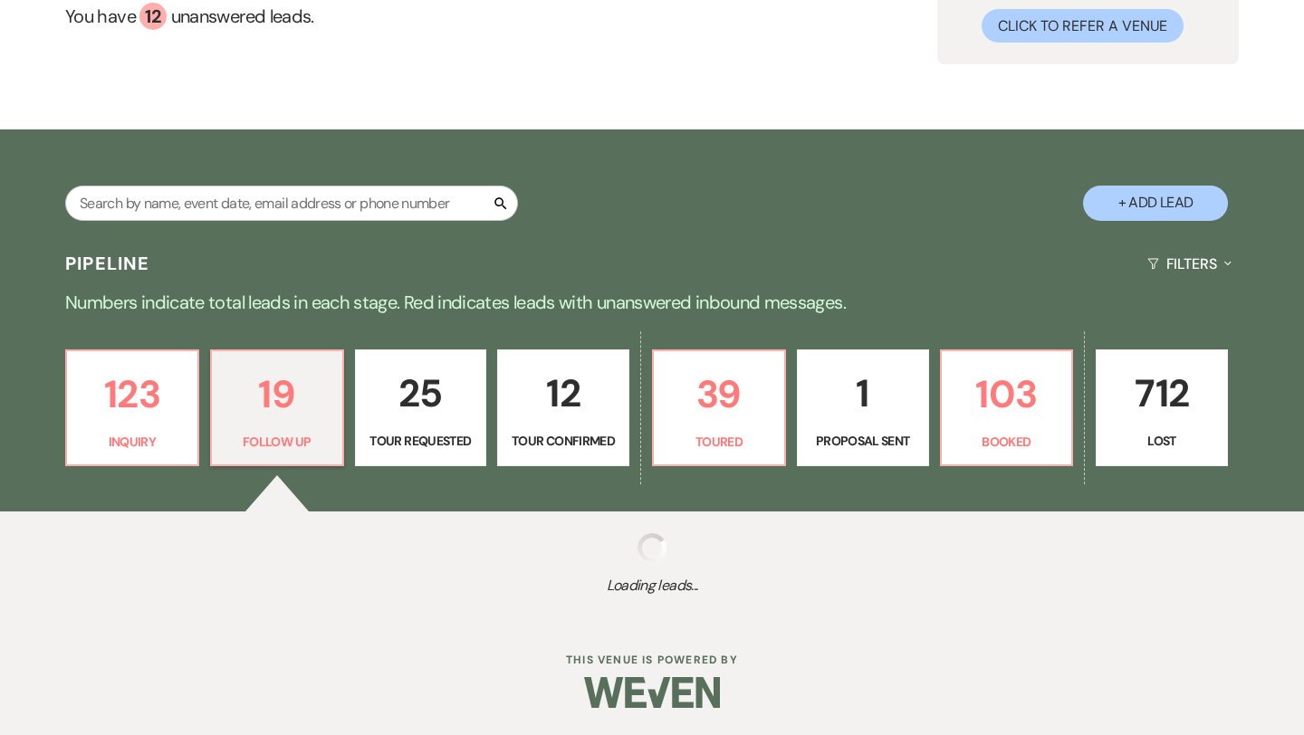
select select "9"
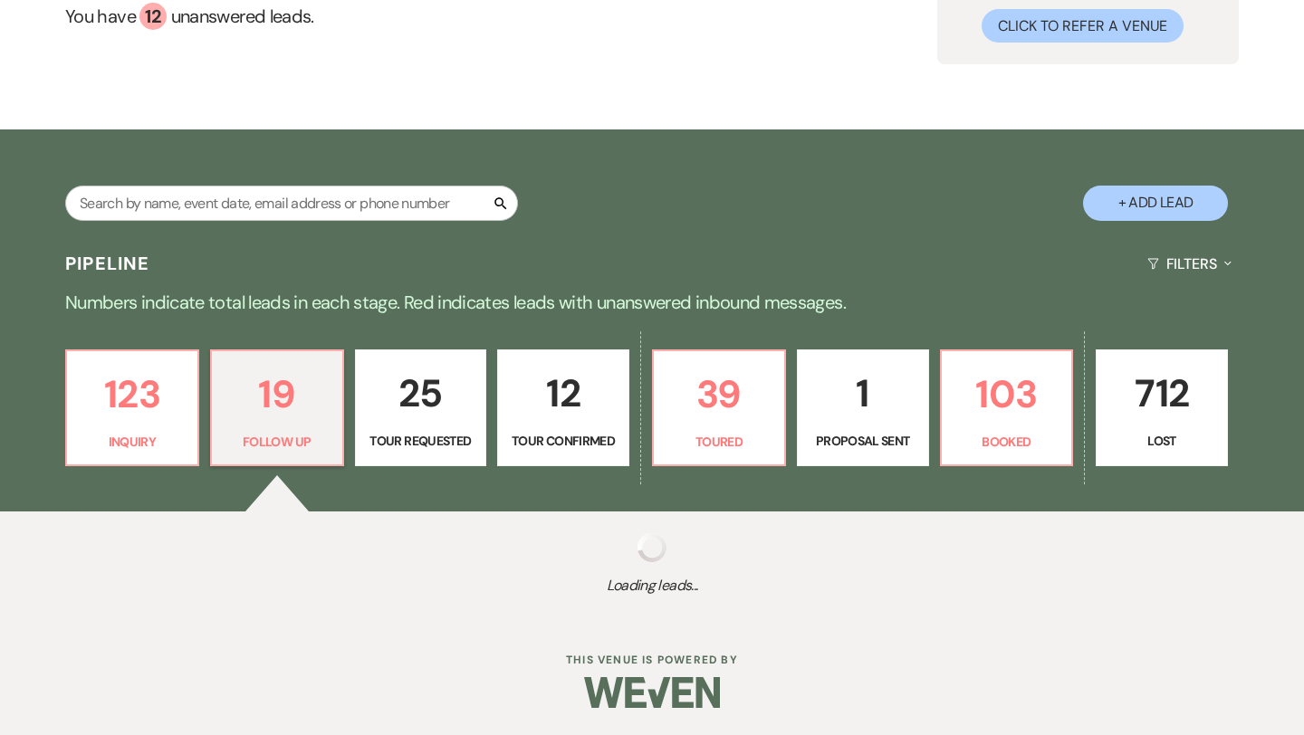
select select "9"
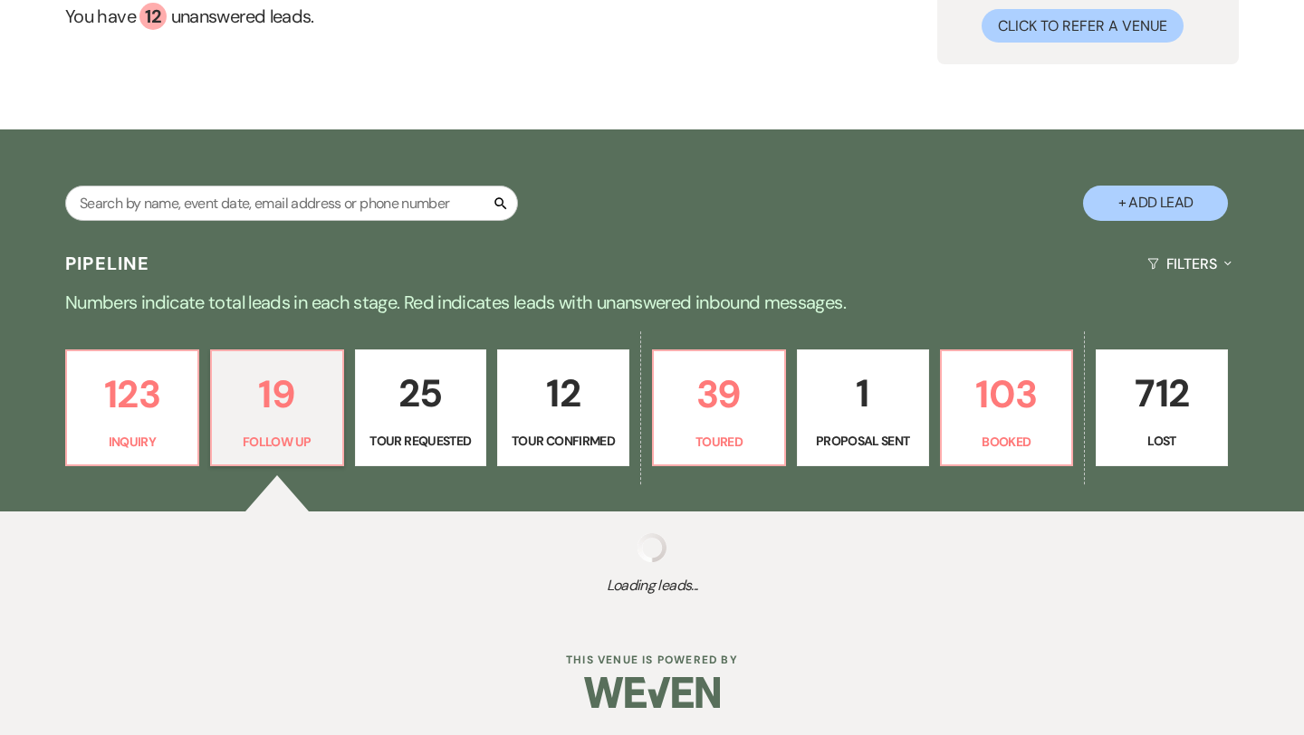
select select "9"
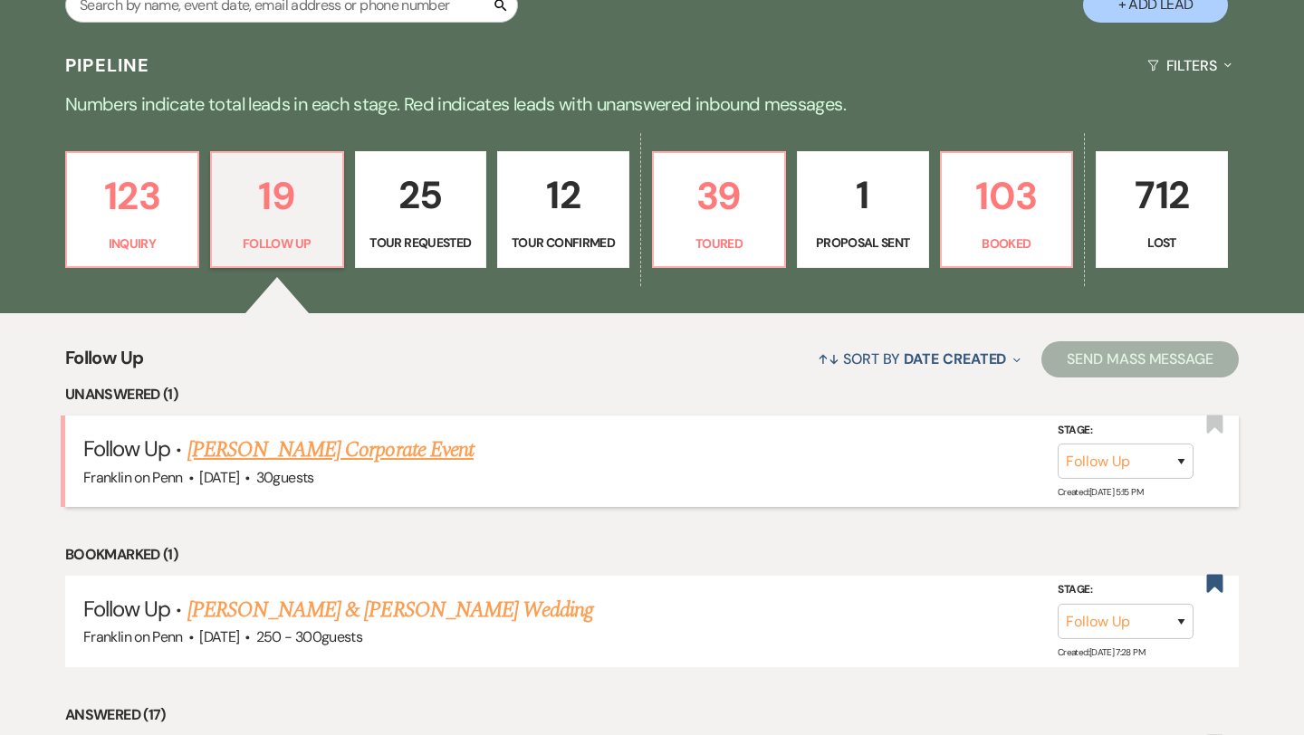
scroll to position [432, 0]
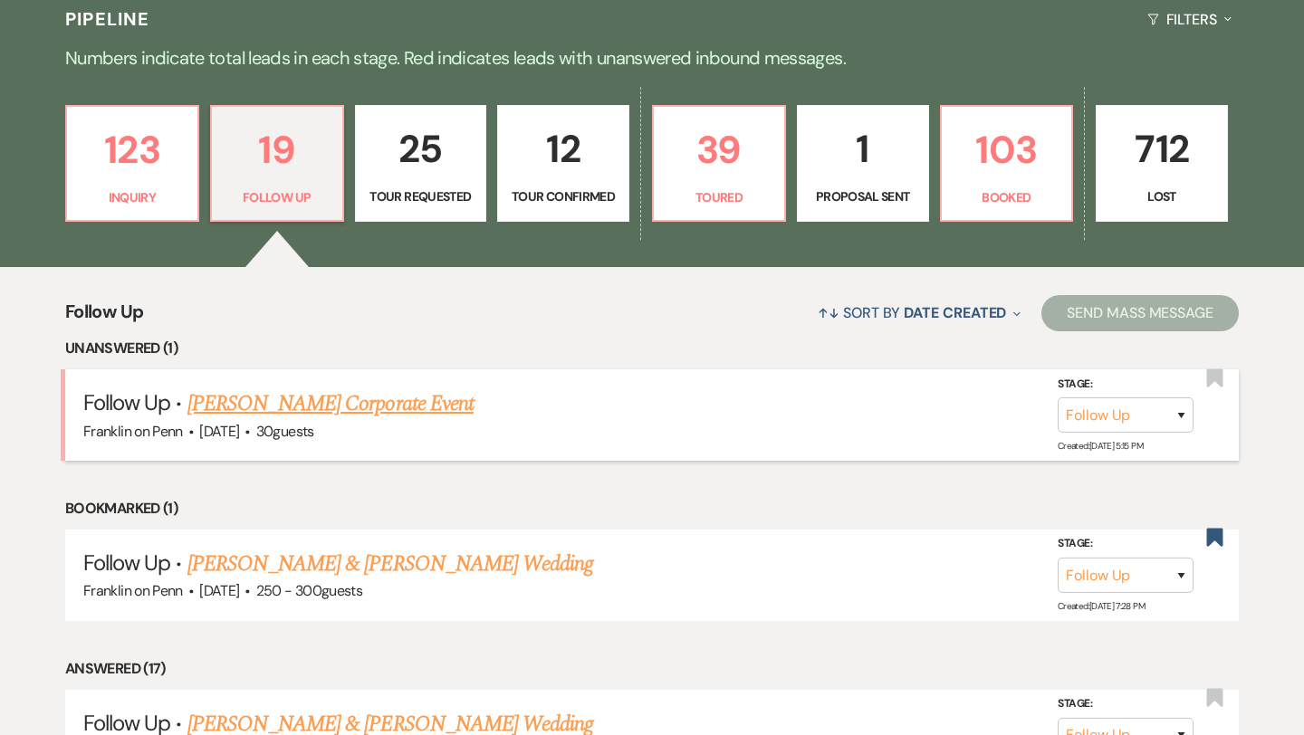
click at [423, 406] on link "[PERSON_NAME] Corporate Event" at bounding box center [330, 404] width 286 height 33
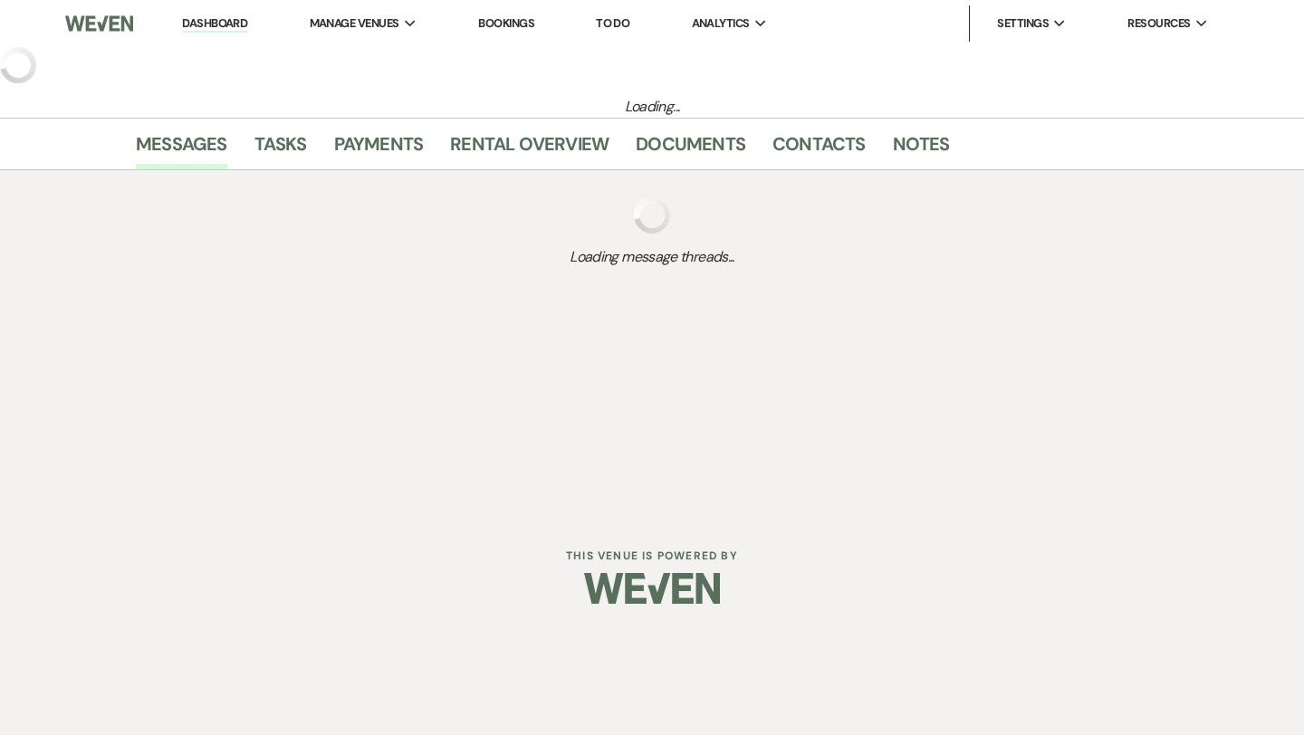
select select "9"
select select "5"
select select "9"
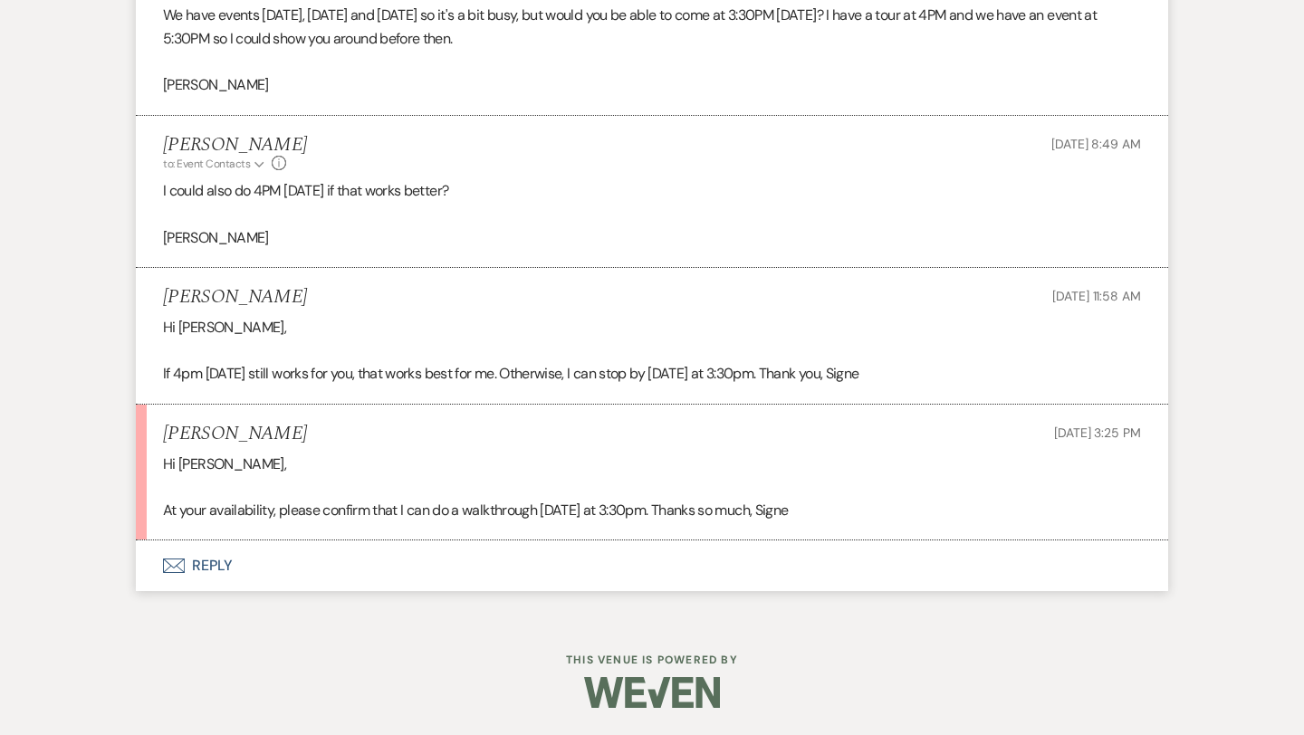
scroll to position [2434, 0]
click at [218, 563] on button "Envelope Reply" at bounding box center [652, 566] width 1032 height 51
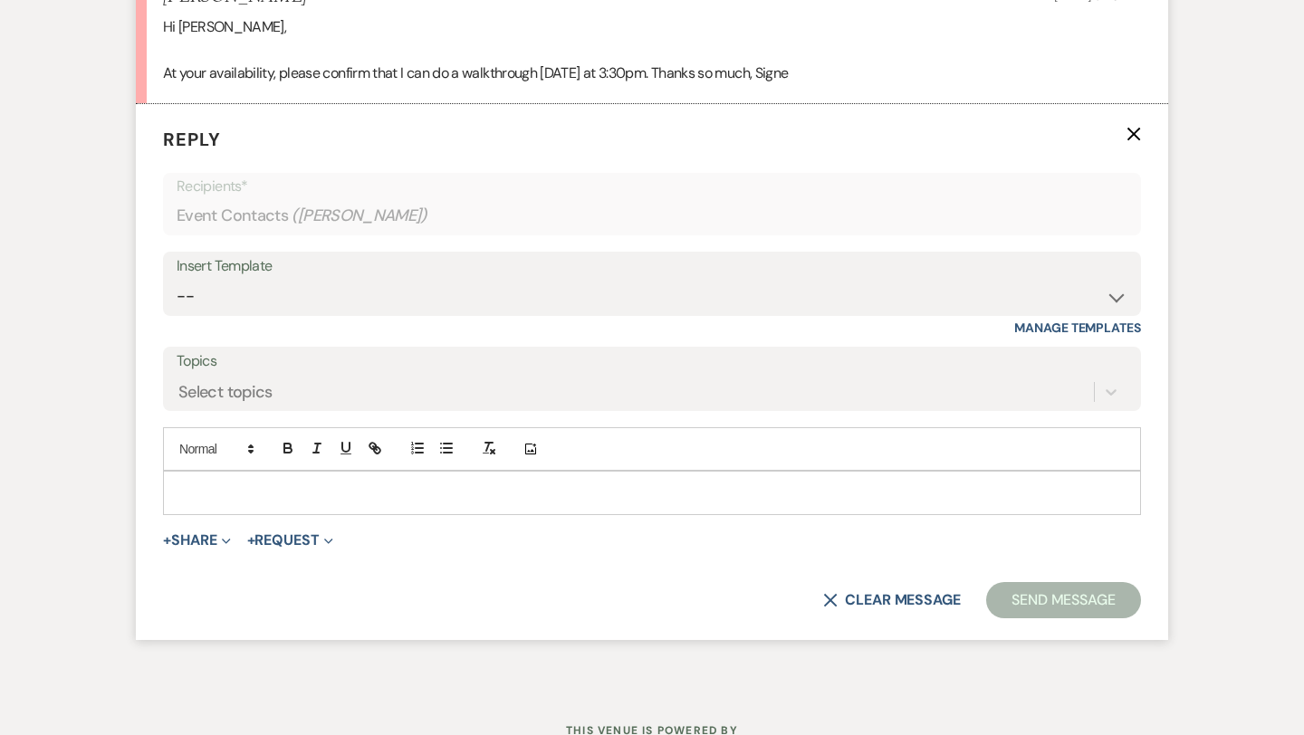
scroll to position [2876, 0]
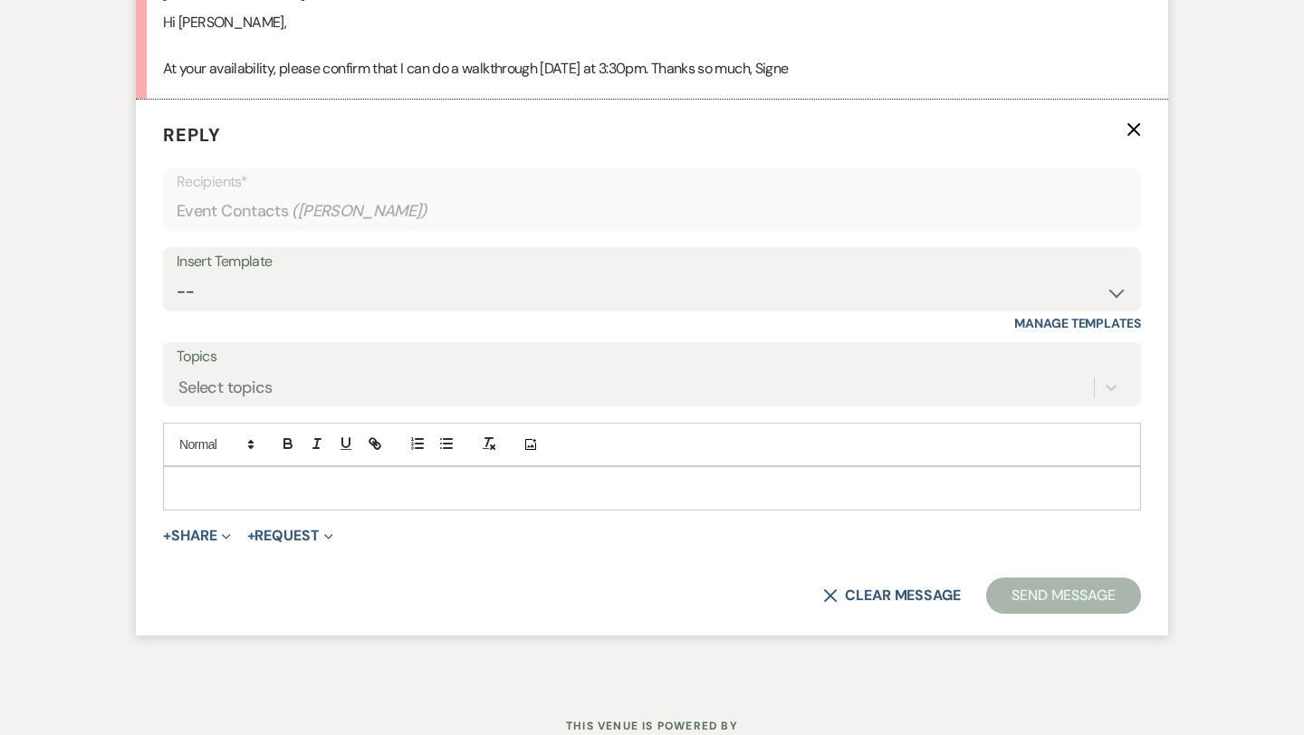
click at [226, 504] on div at bounding box center [652, 488] width 976 height 42
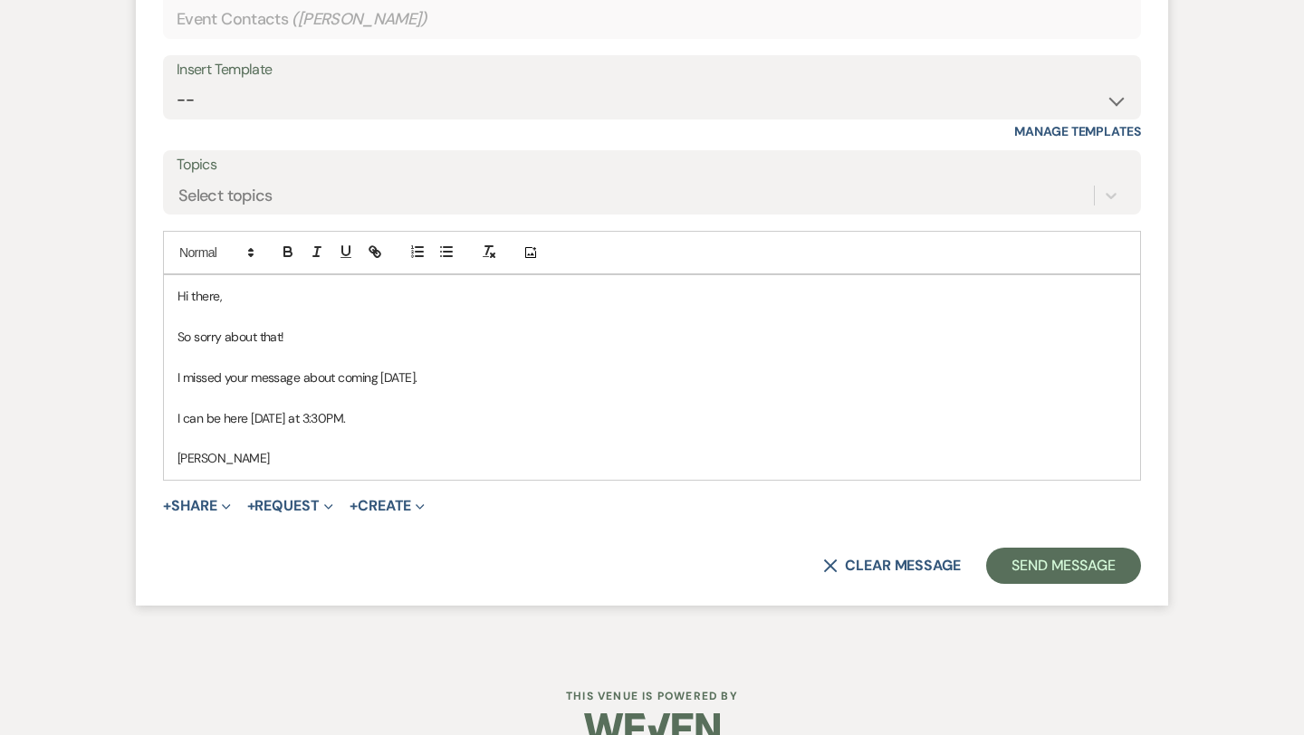
scroll to position [3069, 0]
click at [419, 414] on p "I can be here [DATE] at 3:30PM." at bounding box center [651, 417] width 949 height 20
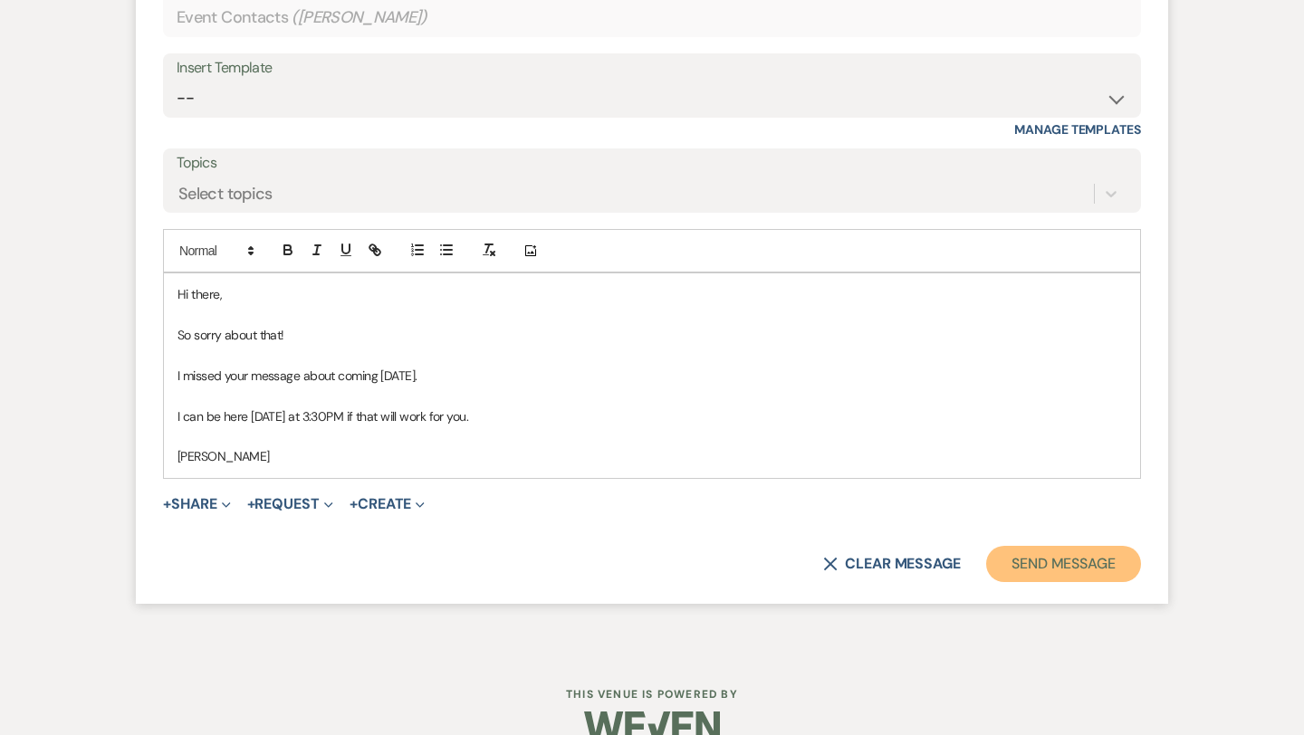
click at [1072, 555] on button "Send Message" at bounding box center [1063, 564] width 155 height 36
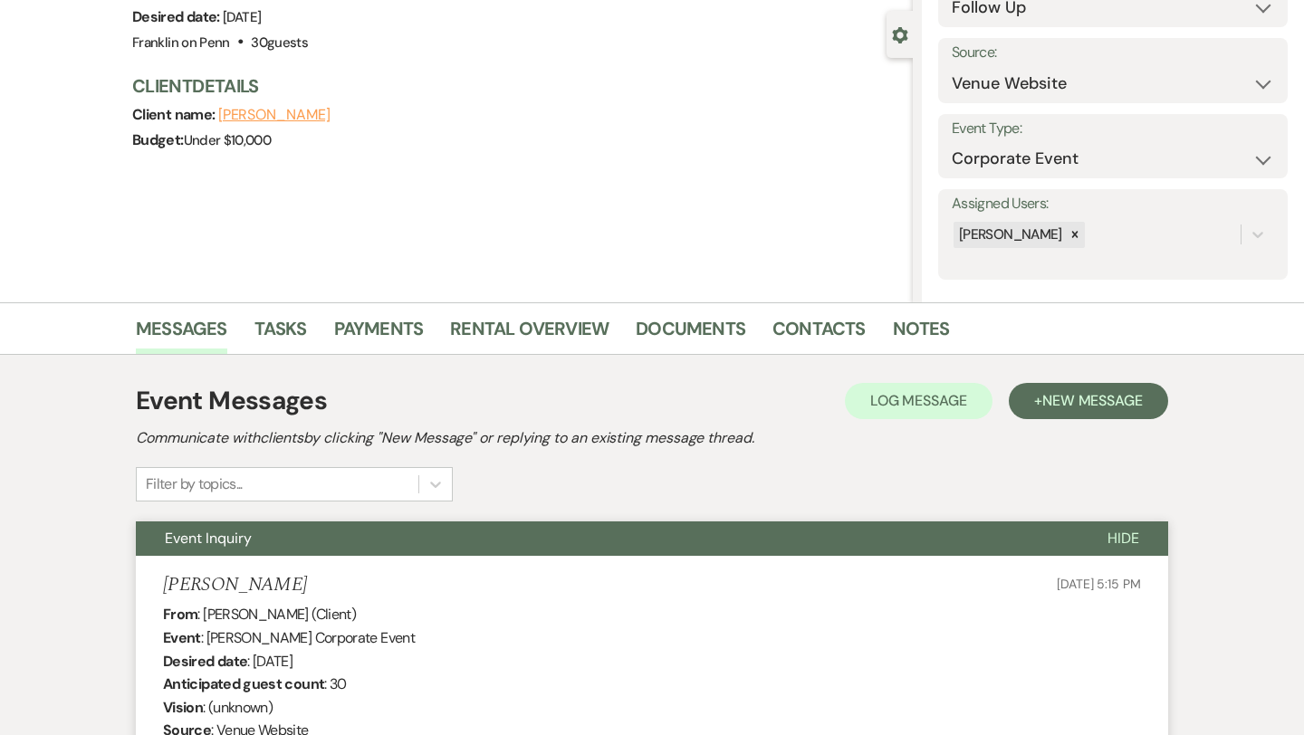
scroll to position [0, 0]
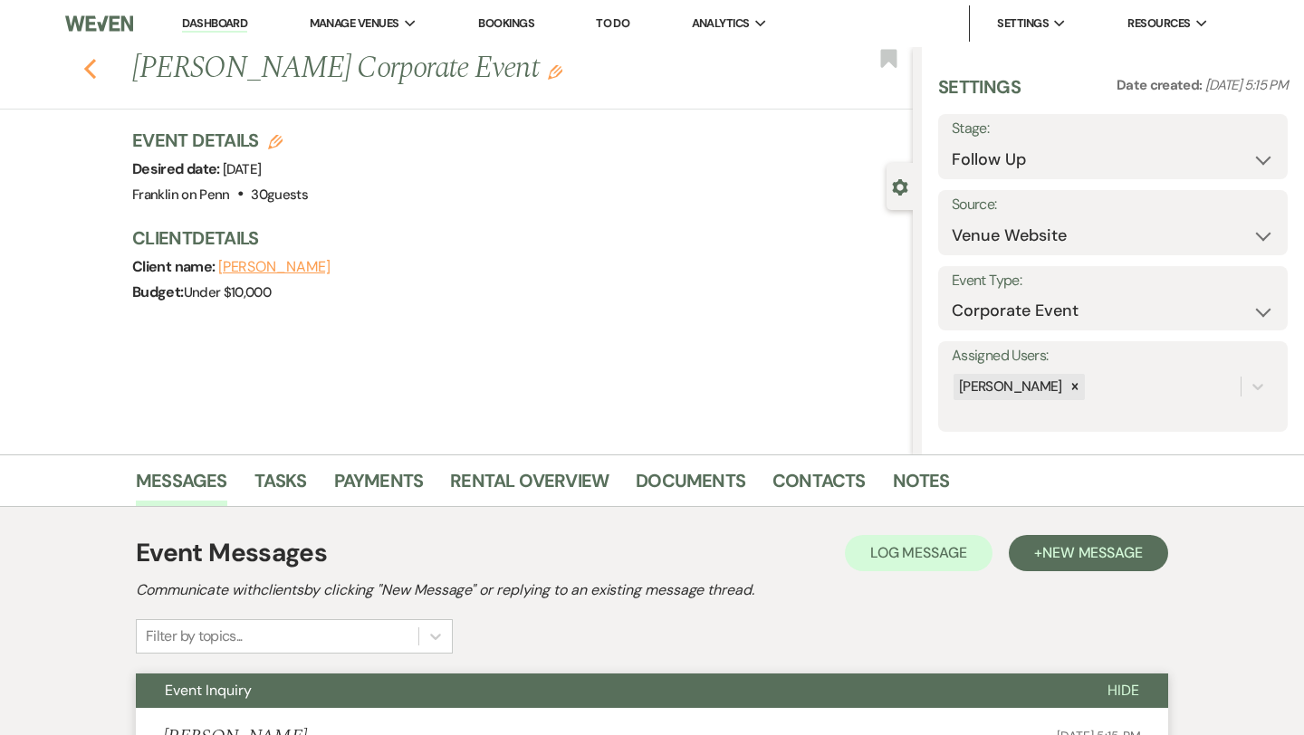
click at [92, 77] on use "button" at bounding box center [90, 69] width 12 height 20
select select "9"
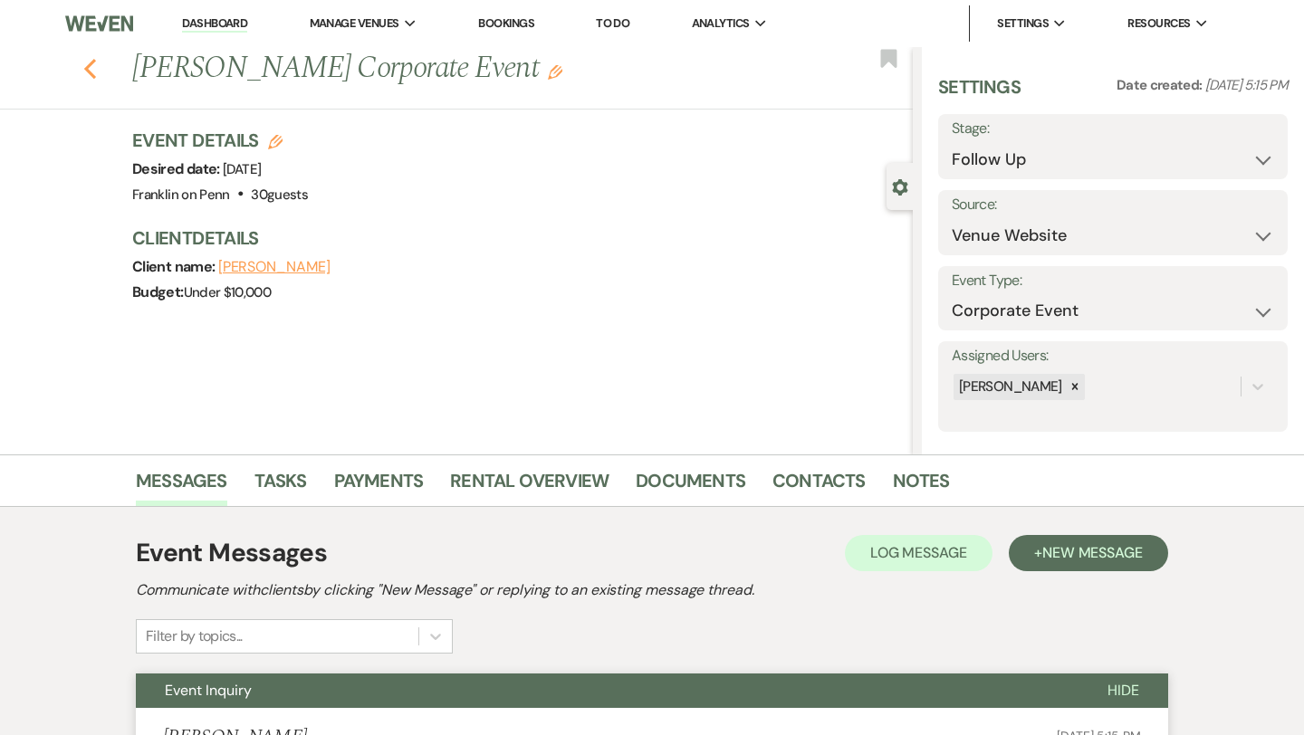
select select "9"
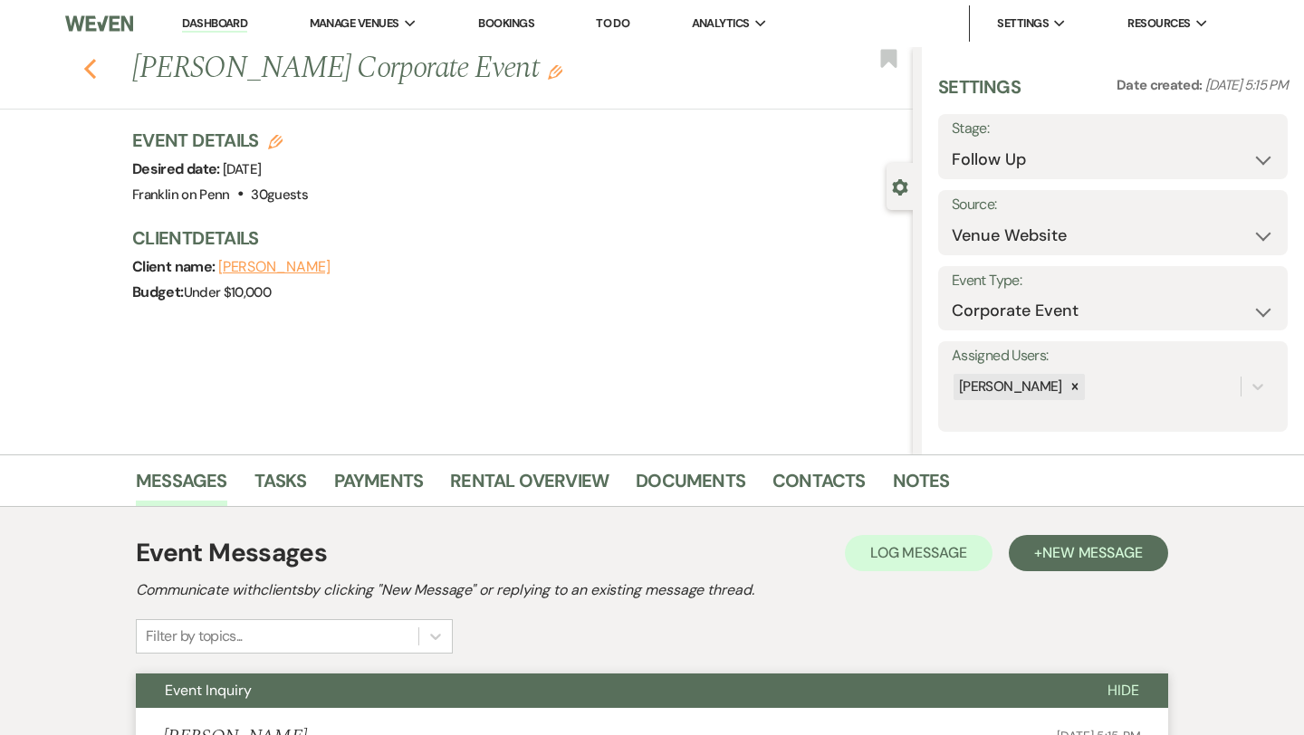
select select "9"
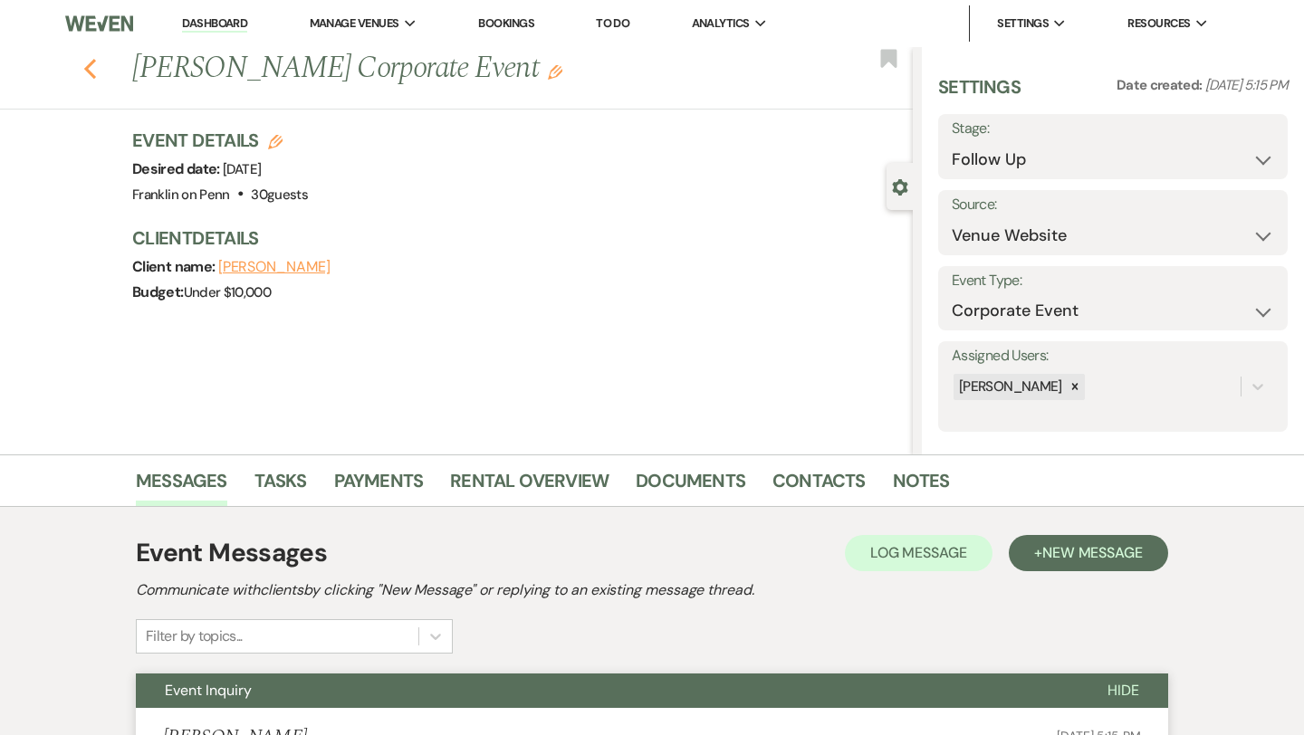
select select "9"
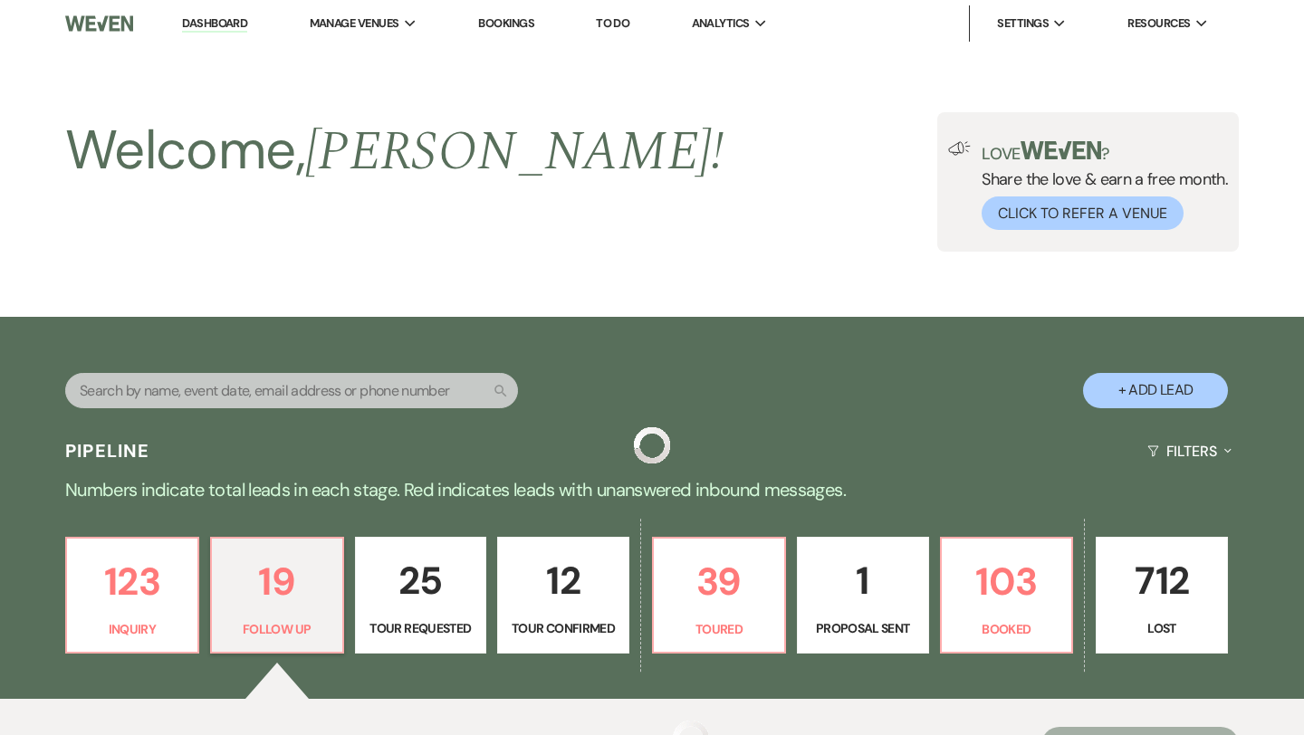
scroll to position [432, 0]
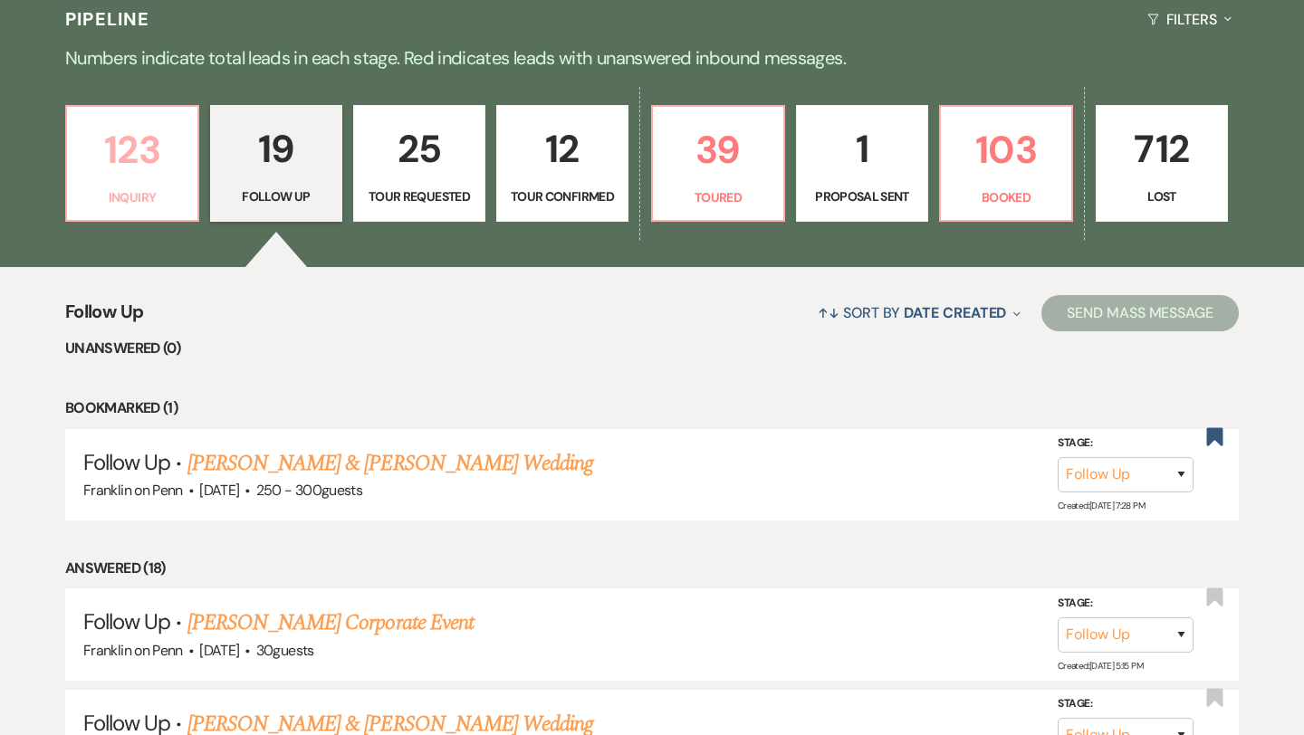
click at [153, 142] on p "123" at bounding box center [132, 150] width 109 height 61
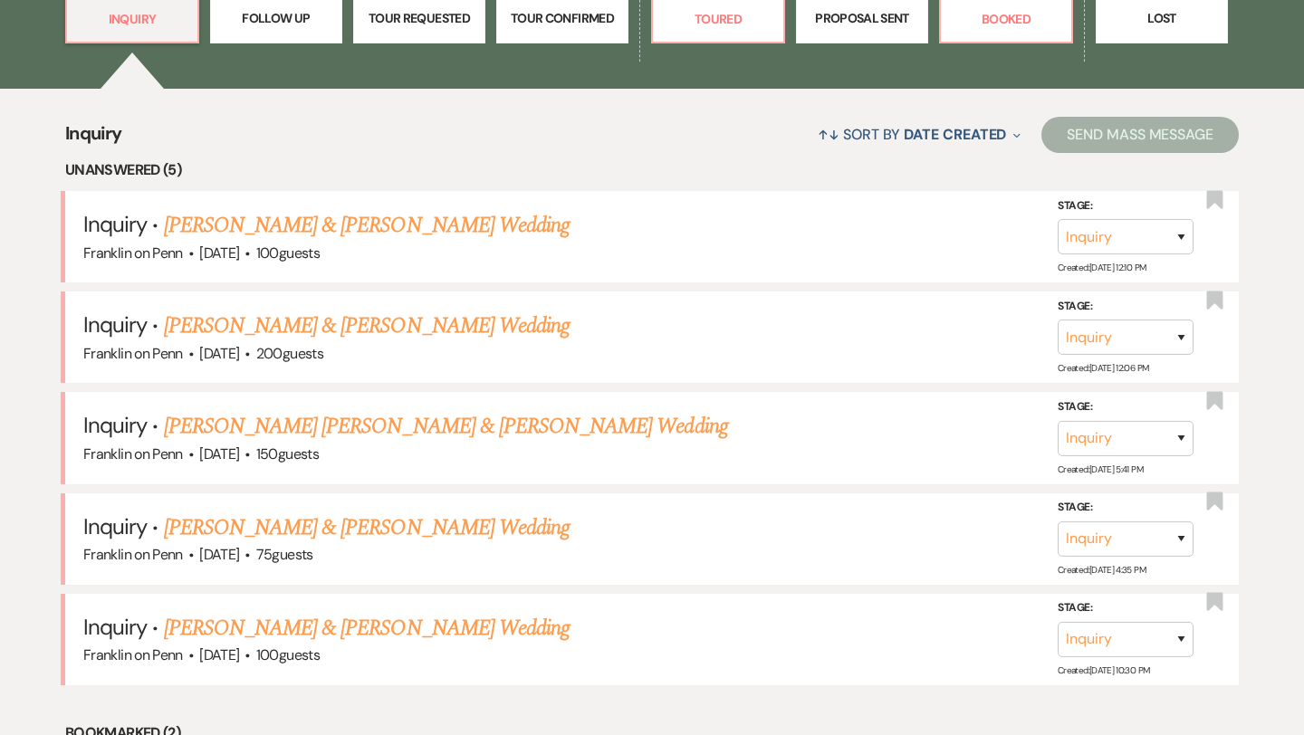
scroll to position [612, 0]
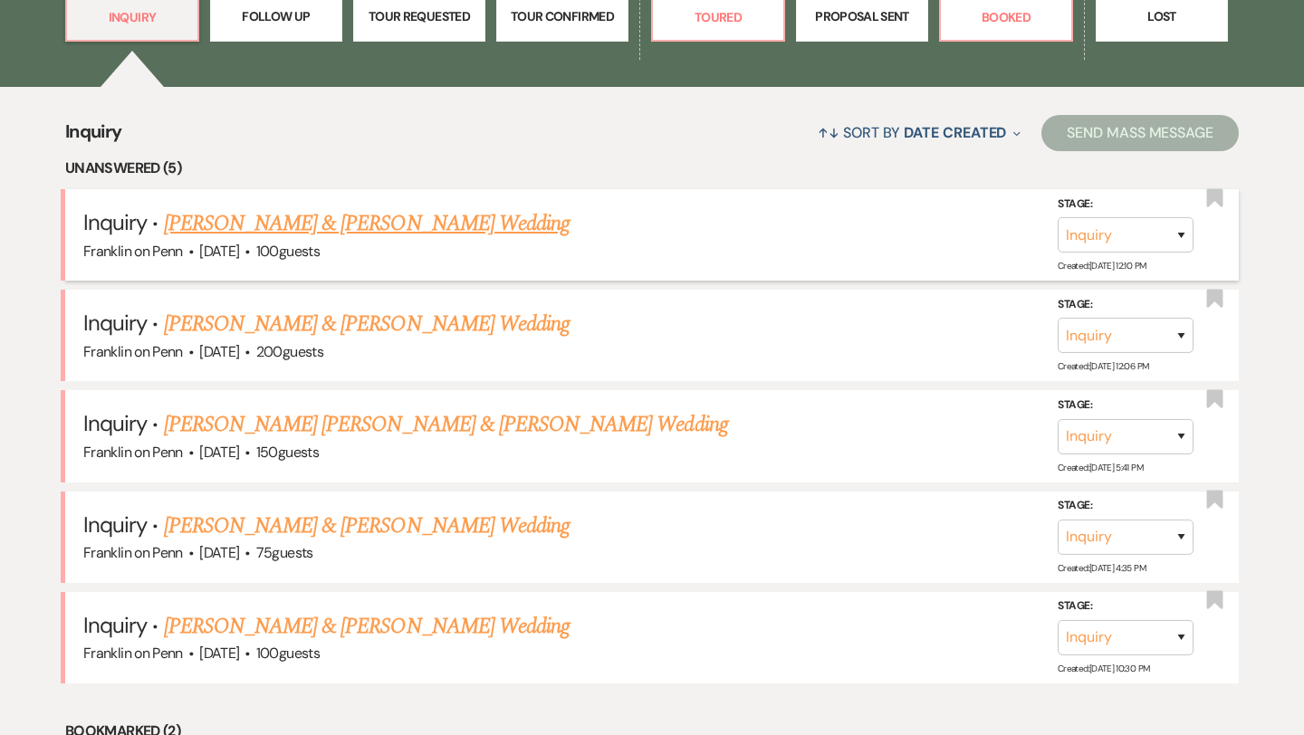
click at [460, 230] on link "[PERSON_NAME] & [PERSON_NAME] Wedding" at bounding box center [367, 223] width 406 height 33
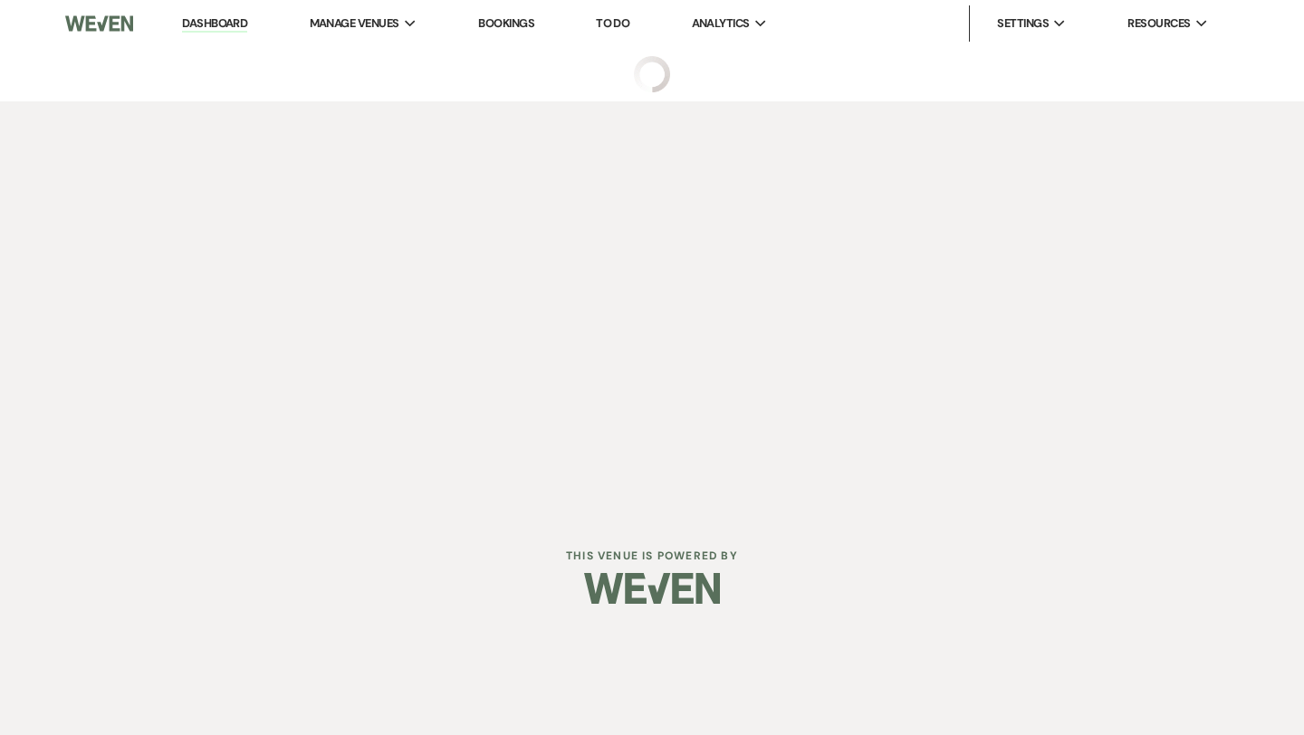
select select "5"
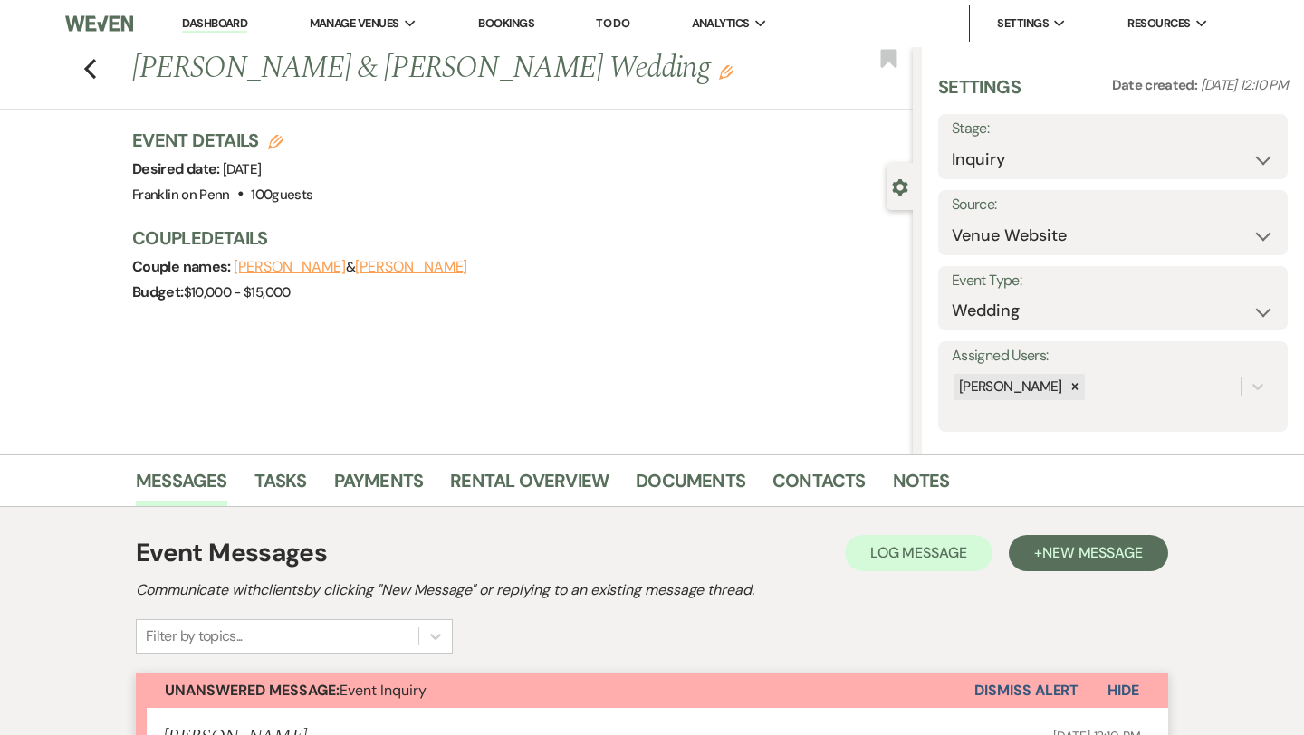
scroll to position [512, 0]
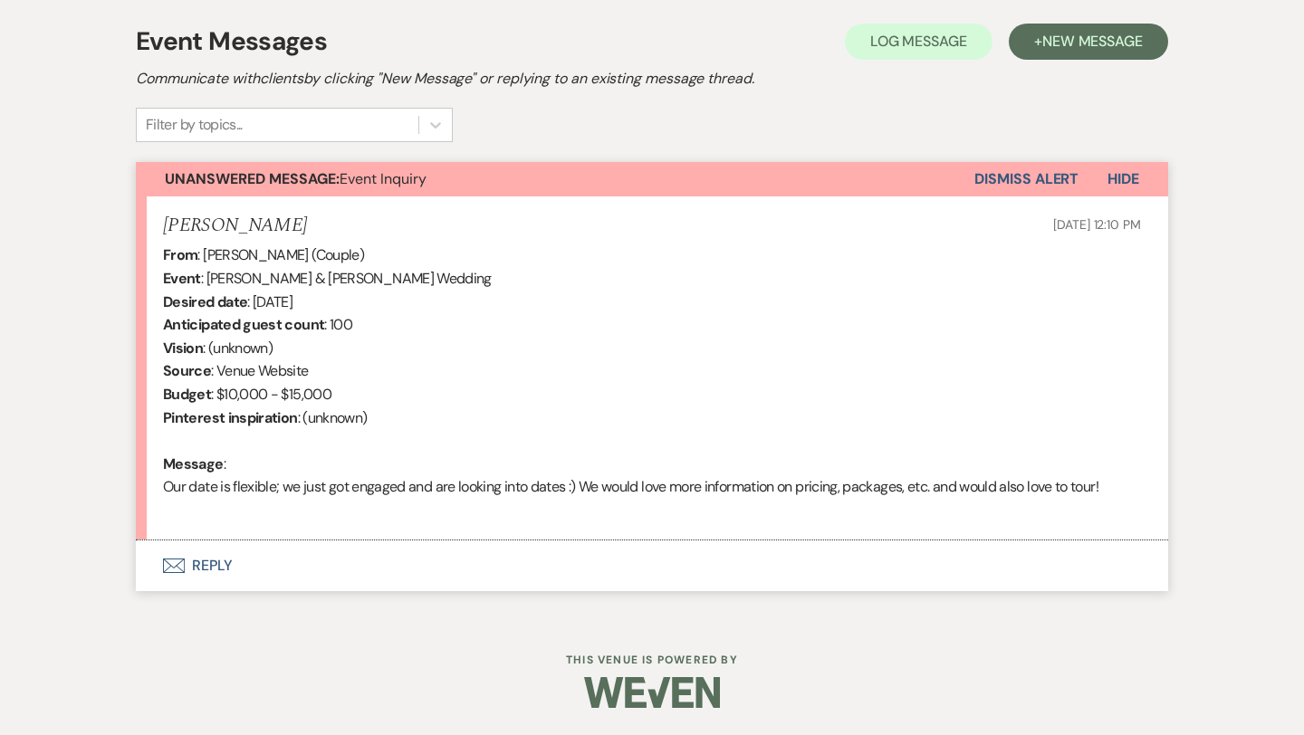
click at [221, 564] on button "Envelope Reply" at bounding box center [652, 566] width 1032 height 51
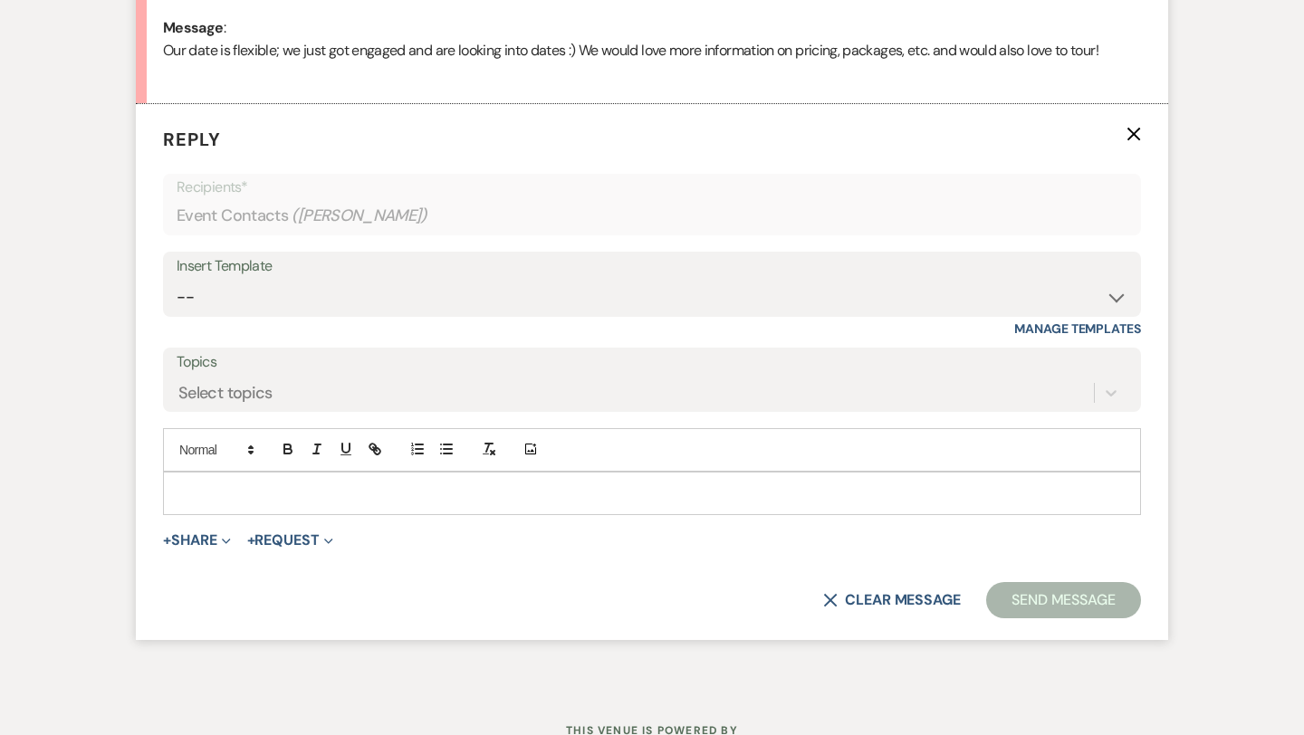
scroll to position [953, 0]
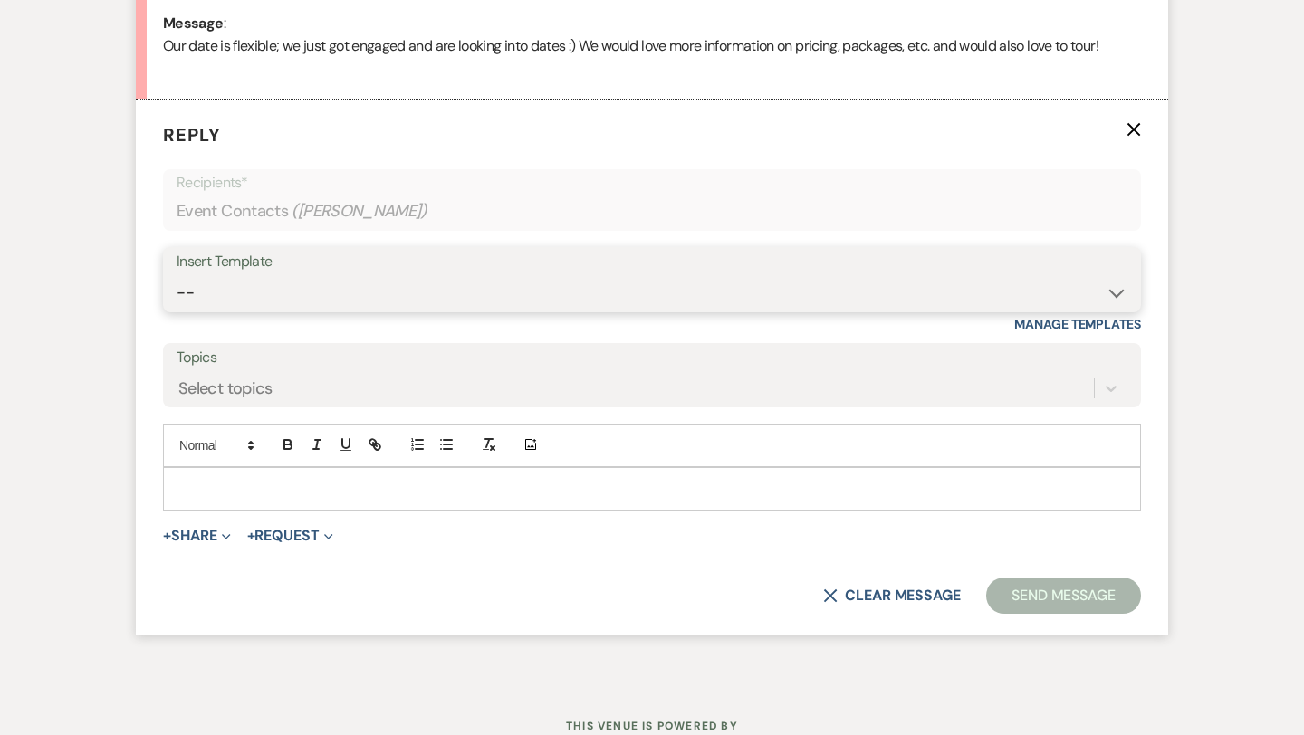
click at [345, 291] on select "-- Weven Planning Portal Introduction (Booked Events) Initial Inquiry Response …" at bounding box center [652, 292] width 951 height 35
select select "5894"
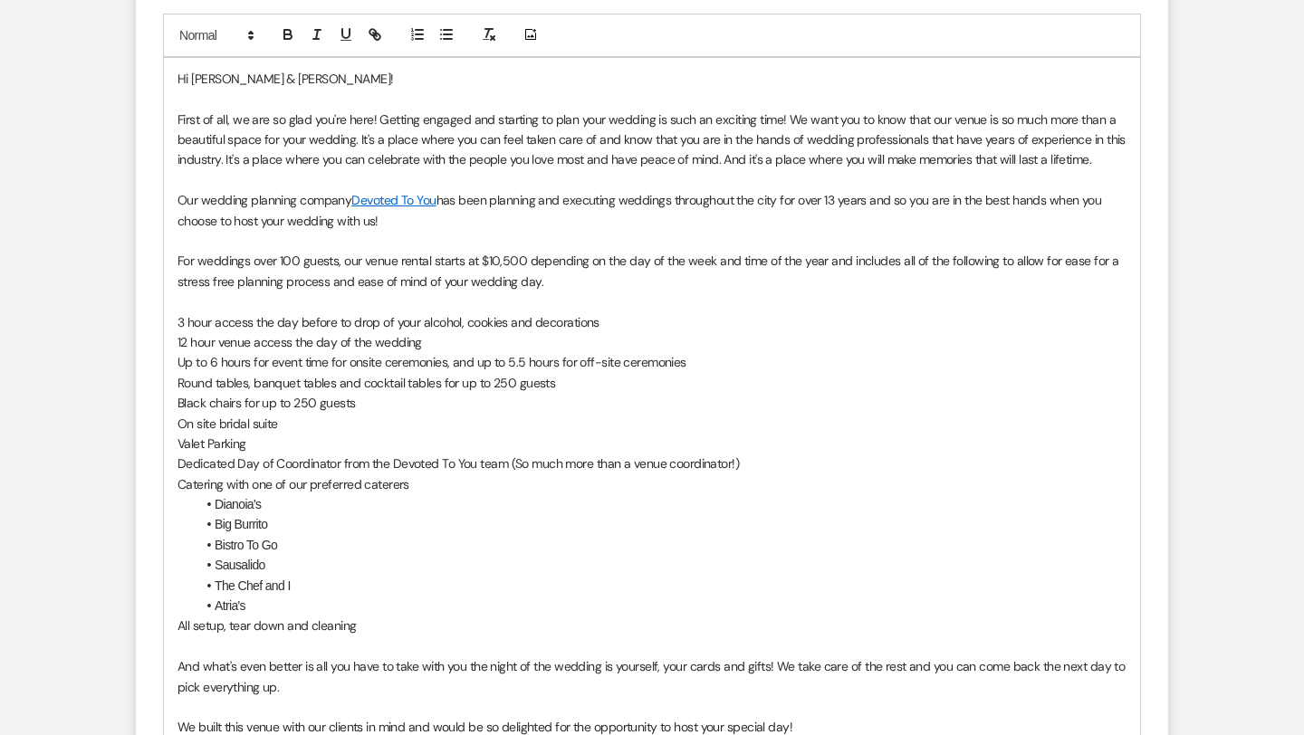
scroll to position [1361, 0]
click at [1102, 166] on p "First of all, we are so glad you're here! Getting engaged and starting to plan …" at bounding box center [651, 141] width 949 height 61
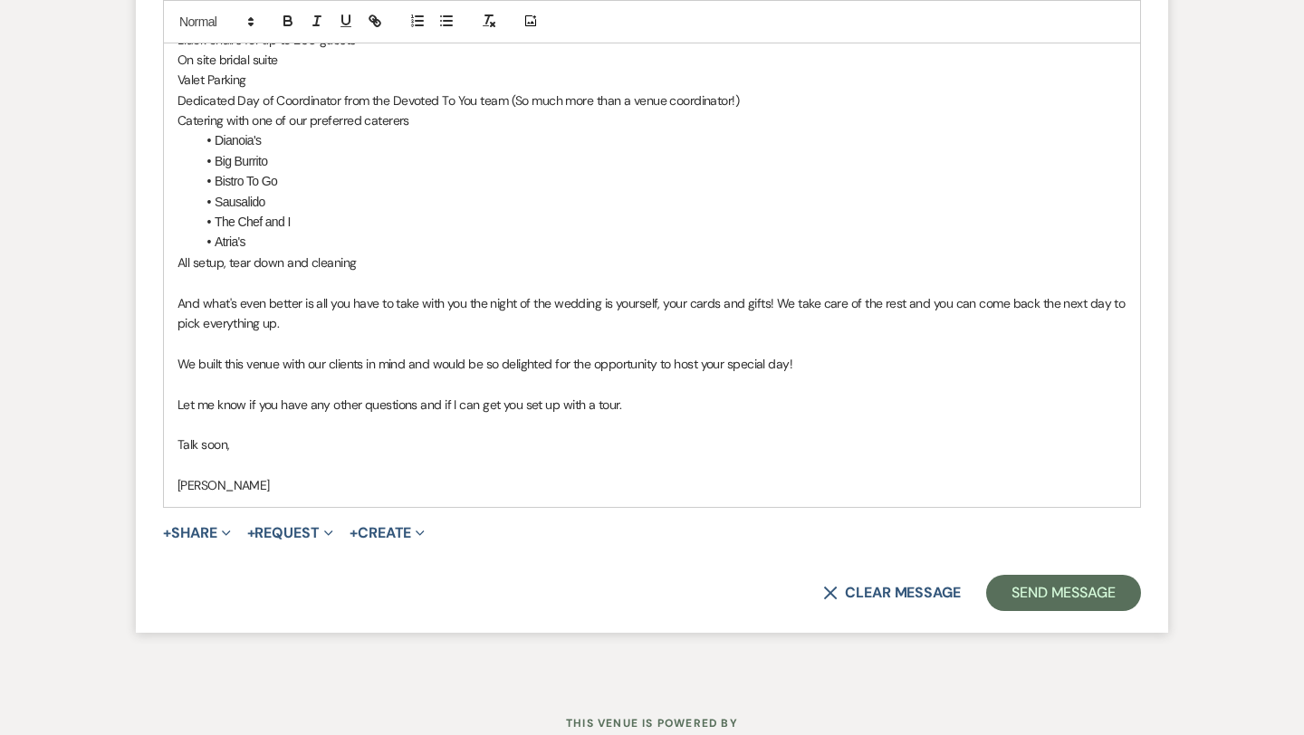
scroll to position [1749, 0]
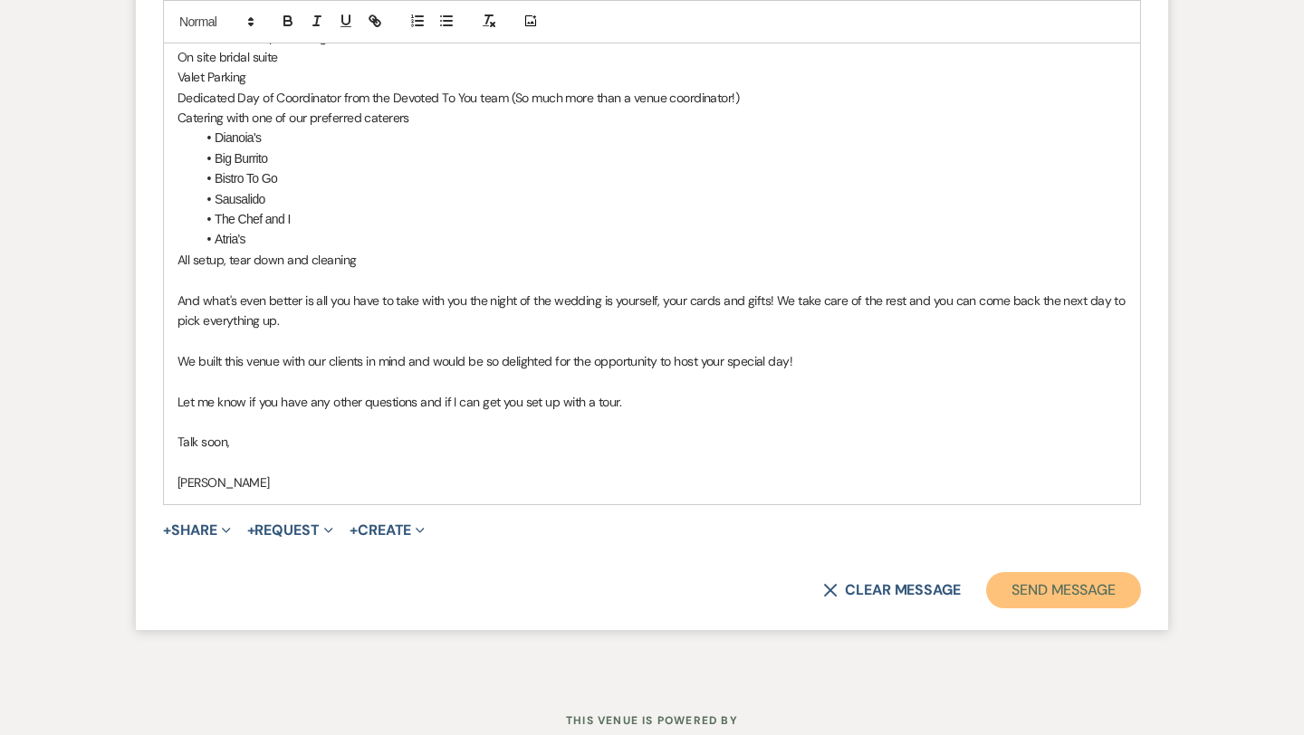
click at [1036, 578] on button "Send Message" at bounding box center [1063, 590] width 155 height 36
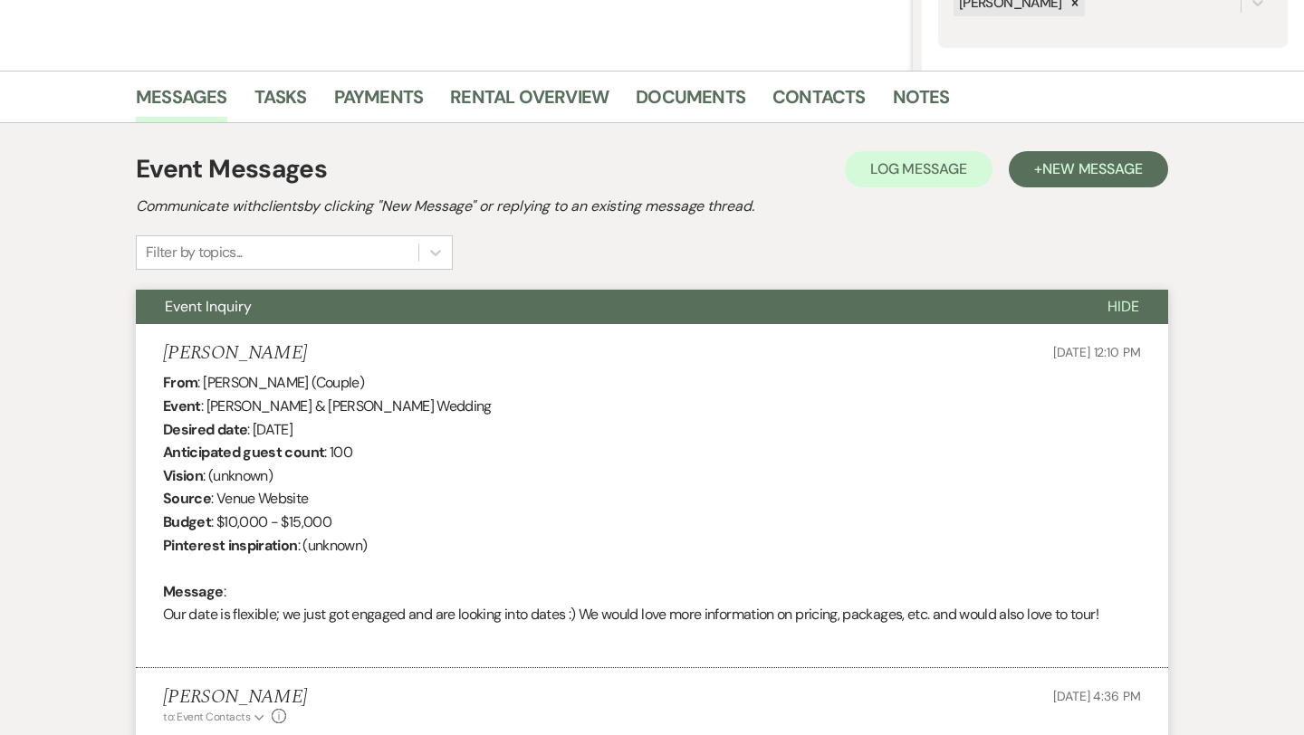
scroll to position [0, 0]
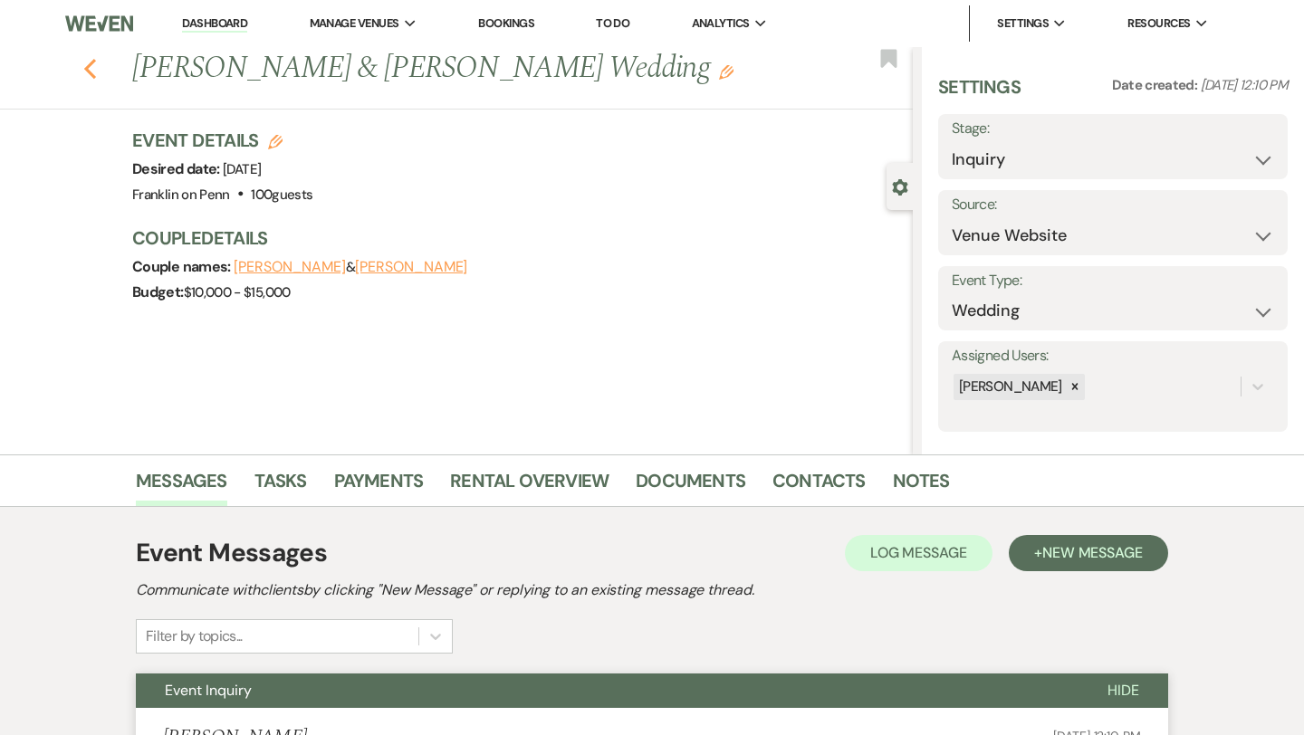
click at [94, 78] on icon "Previous" at bounding box center [90, 69] width 14 height 22
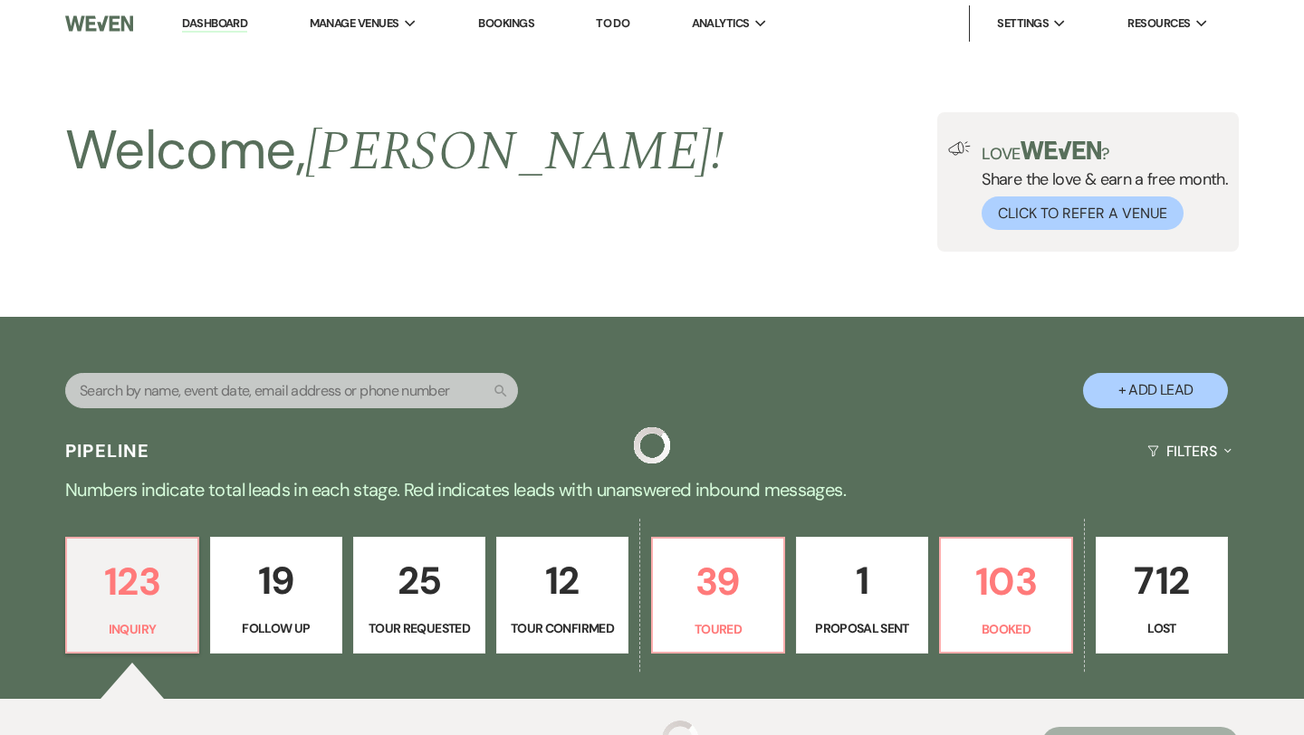
scroll to position [612, 0]
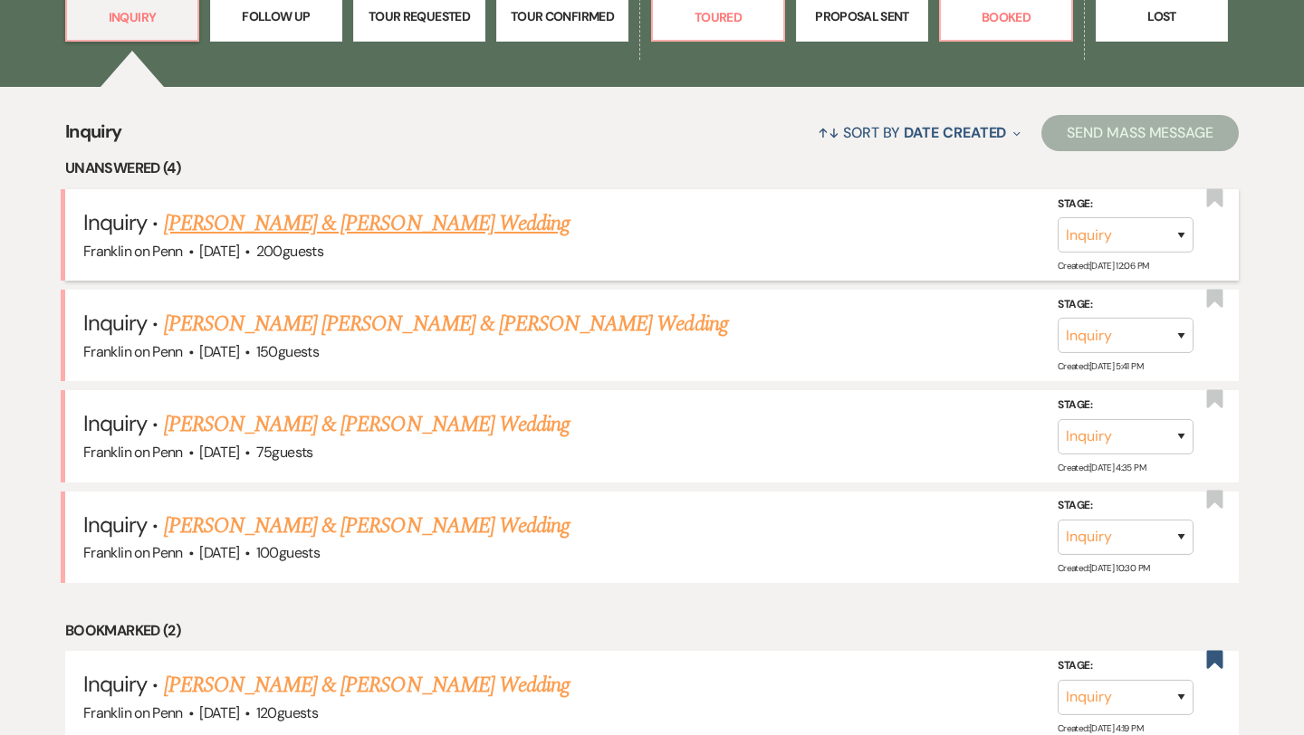
click at [332, 229] on link "[PERSON_NAME] & [PERSON_NAME] Wedding" at bounding box center [367, 223] width 406 height 33
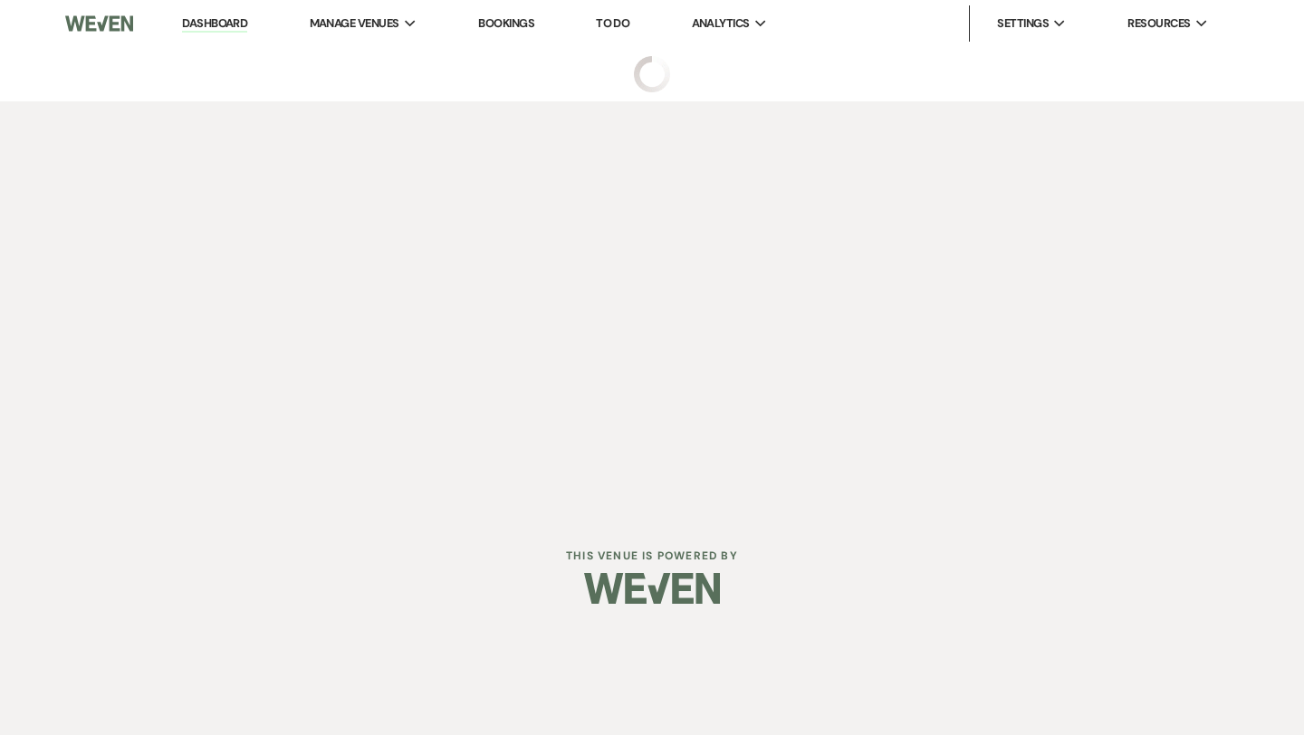
select select "5"
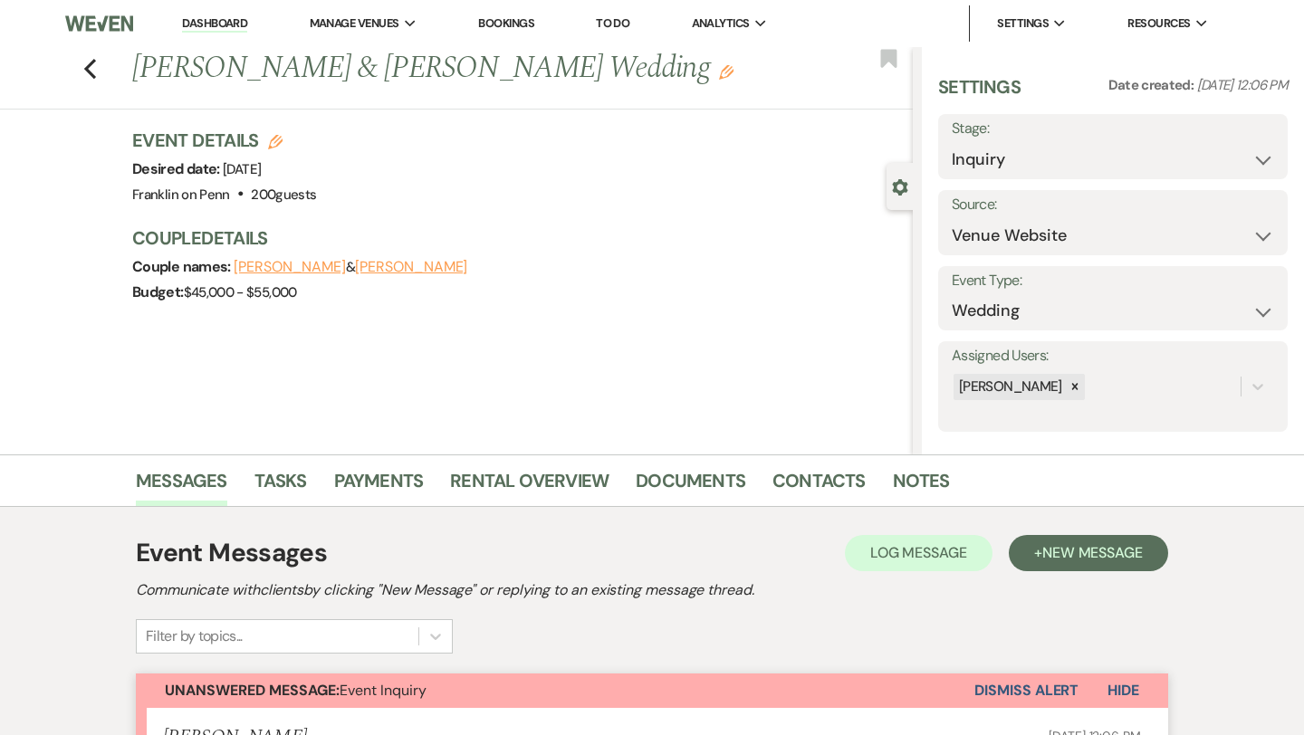
scroll to position [535, 0]
